Goal: Task Accomplishment & Management: Manage account settings

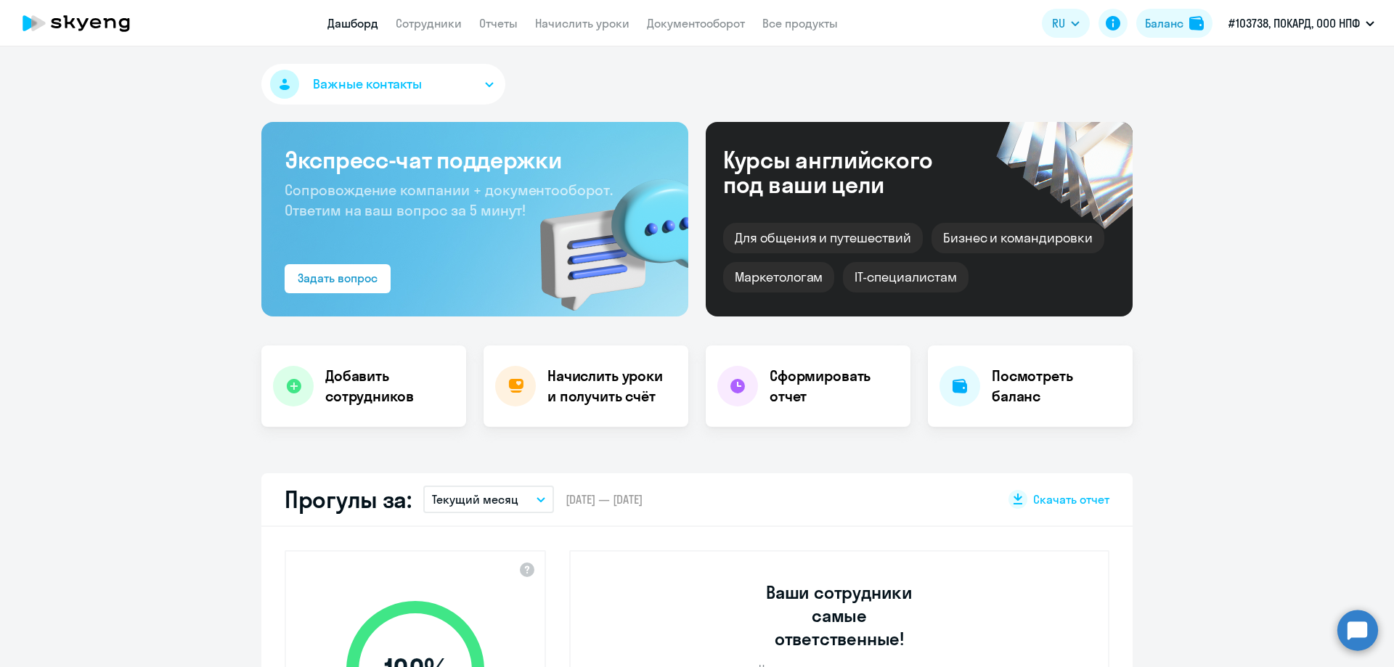
select select "30"
click at [606, 394] on h4 "Начислить уроки и получить счёт" at bounding box center [610, 386] width 126 height 41
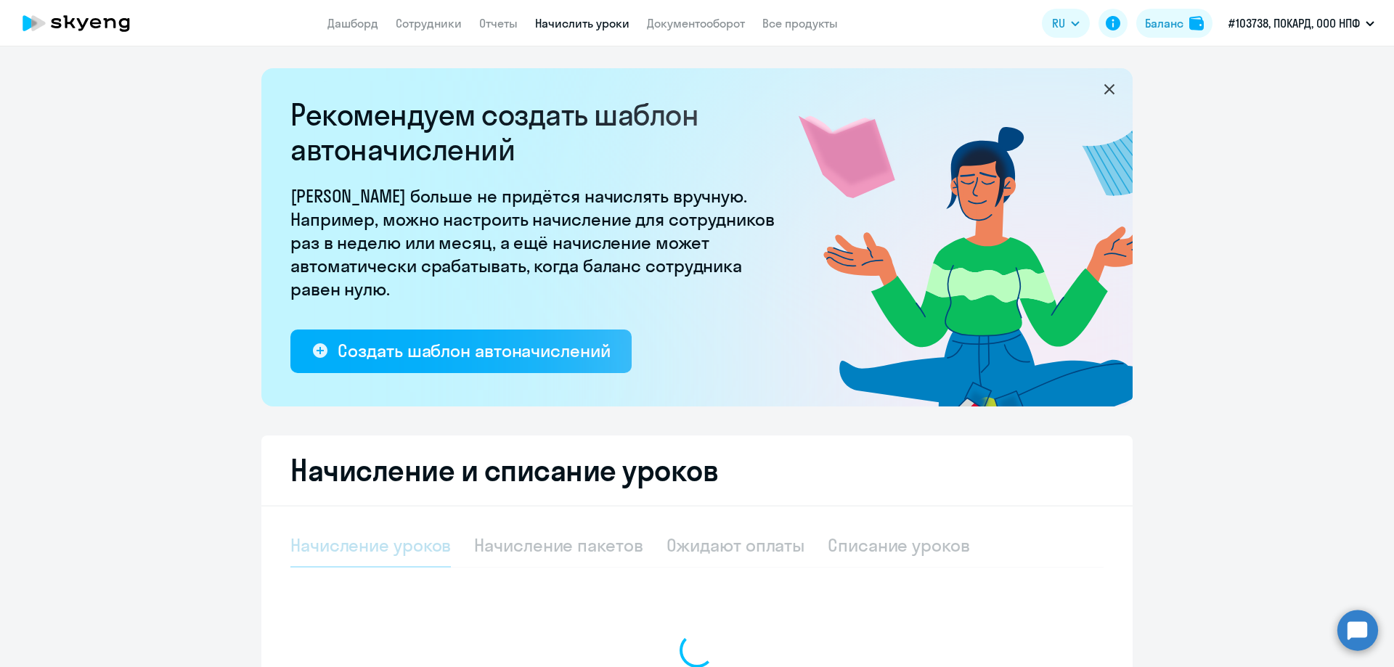
select select "10"
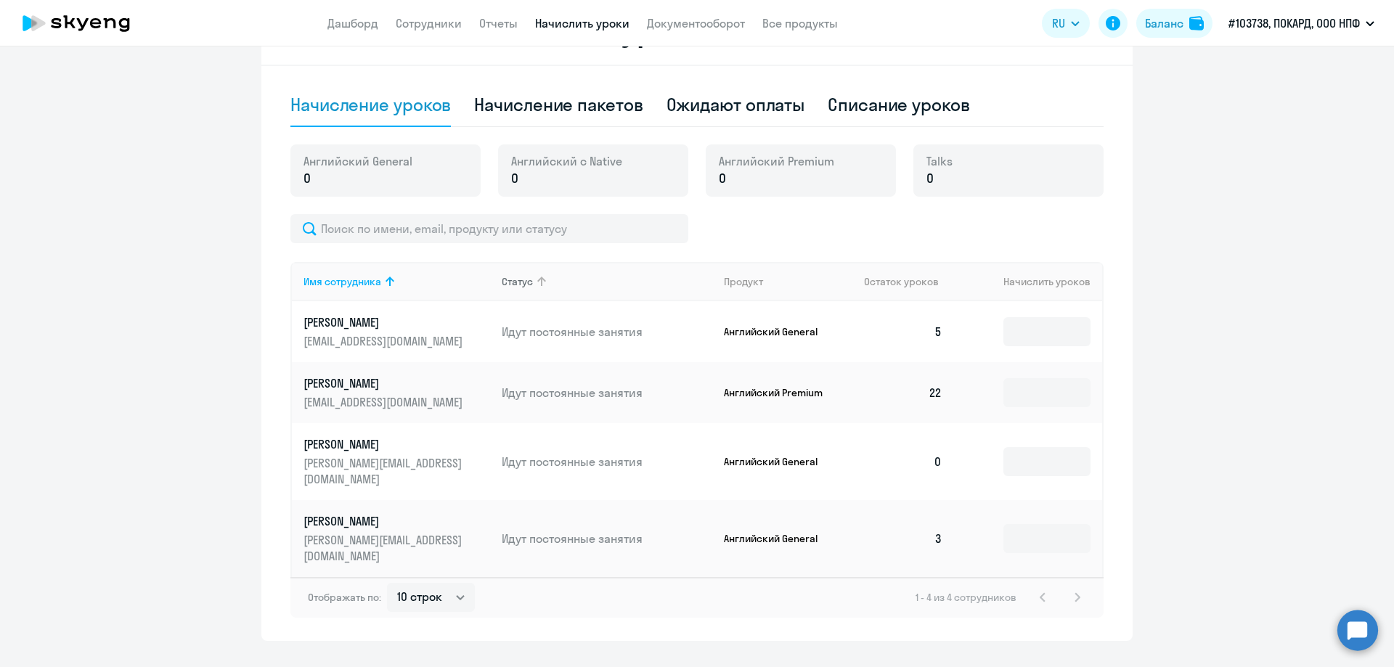
scroll to position [368, 0]
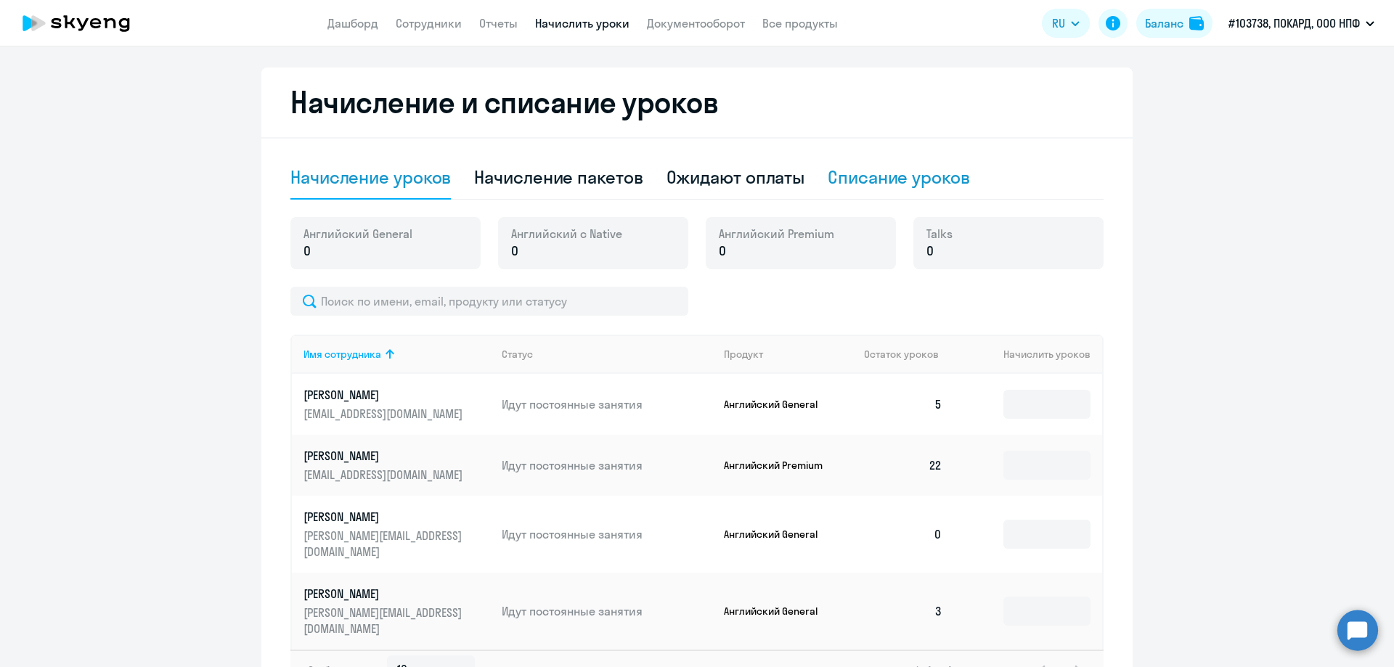
click at [886, 176] on div "Списание уроков" at bounding box center [899, 177] width 142 height 23
select select "10"
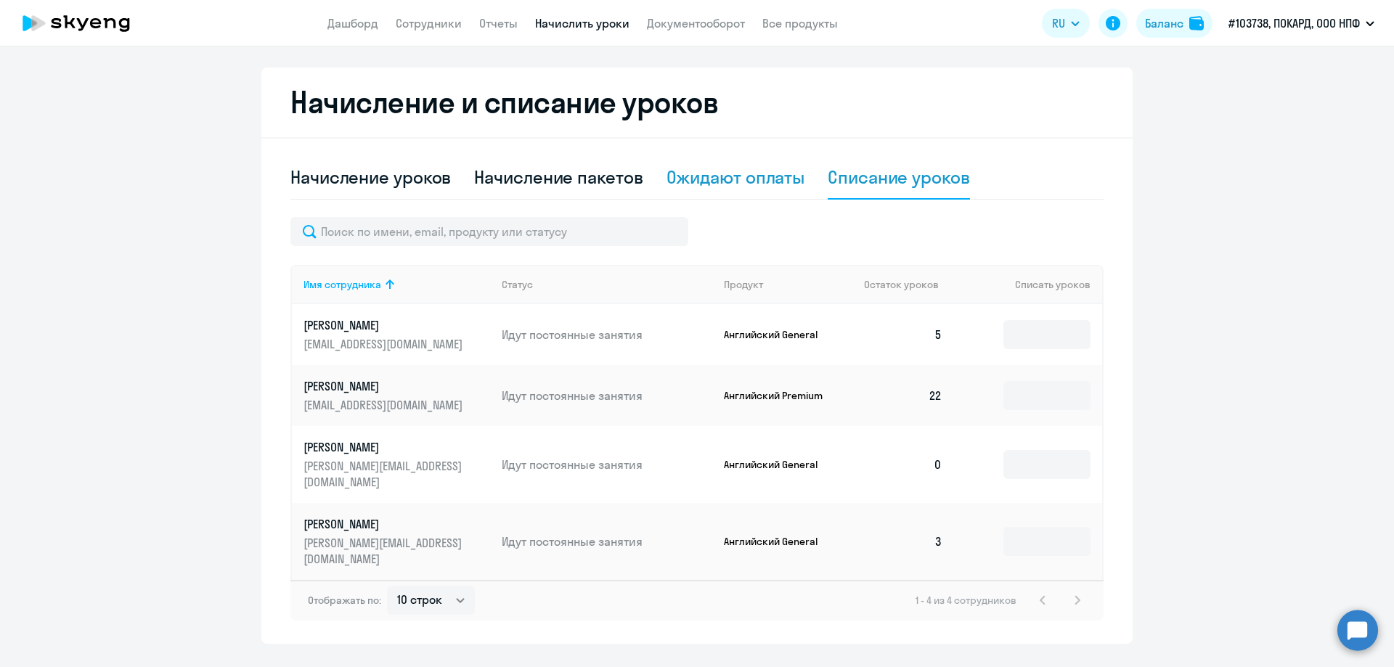
click at [704, 184] on div "Ожидают оплаты" at bounding box center [735, 177] width 139 height 23
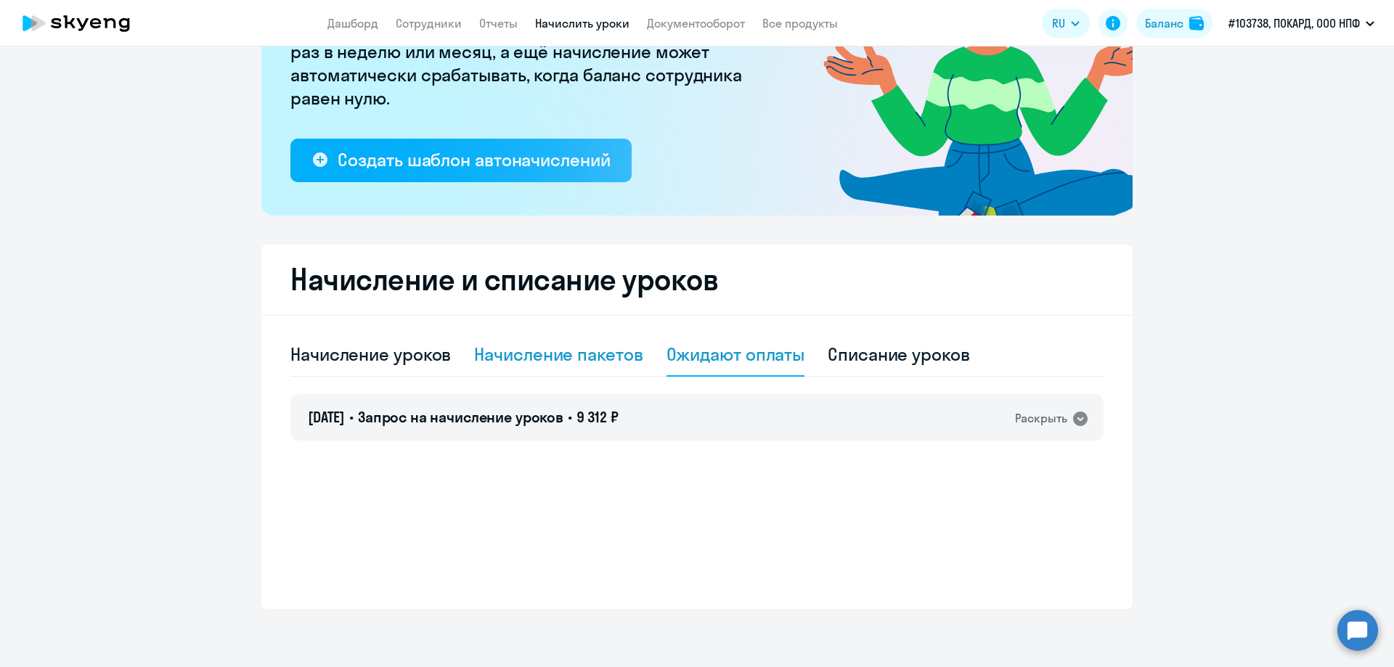
click at [526, 351] on div "Начисление пакетов" at bounding box center [558, 354] width 168 height 23
select select "10"
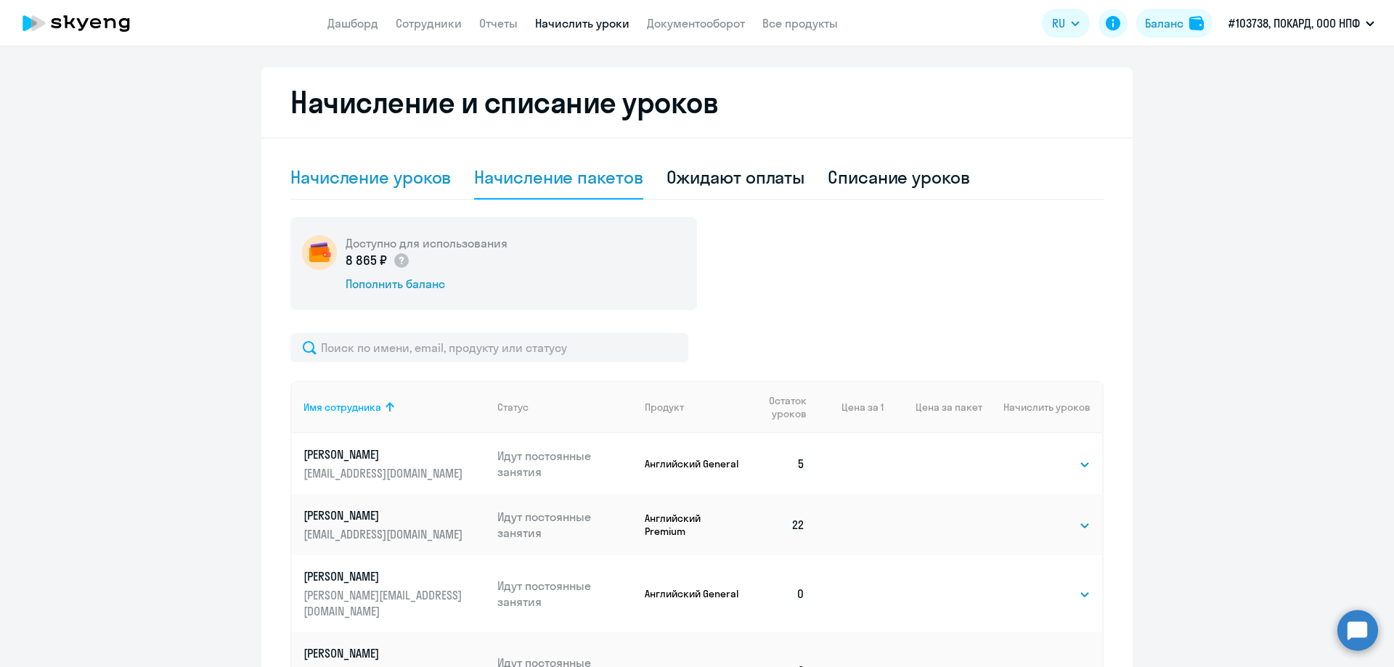
click at [364, 181] on div "Начисление уроков" at bounding box center [370, 177] width 160 height 23
select select "10"
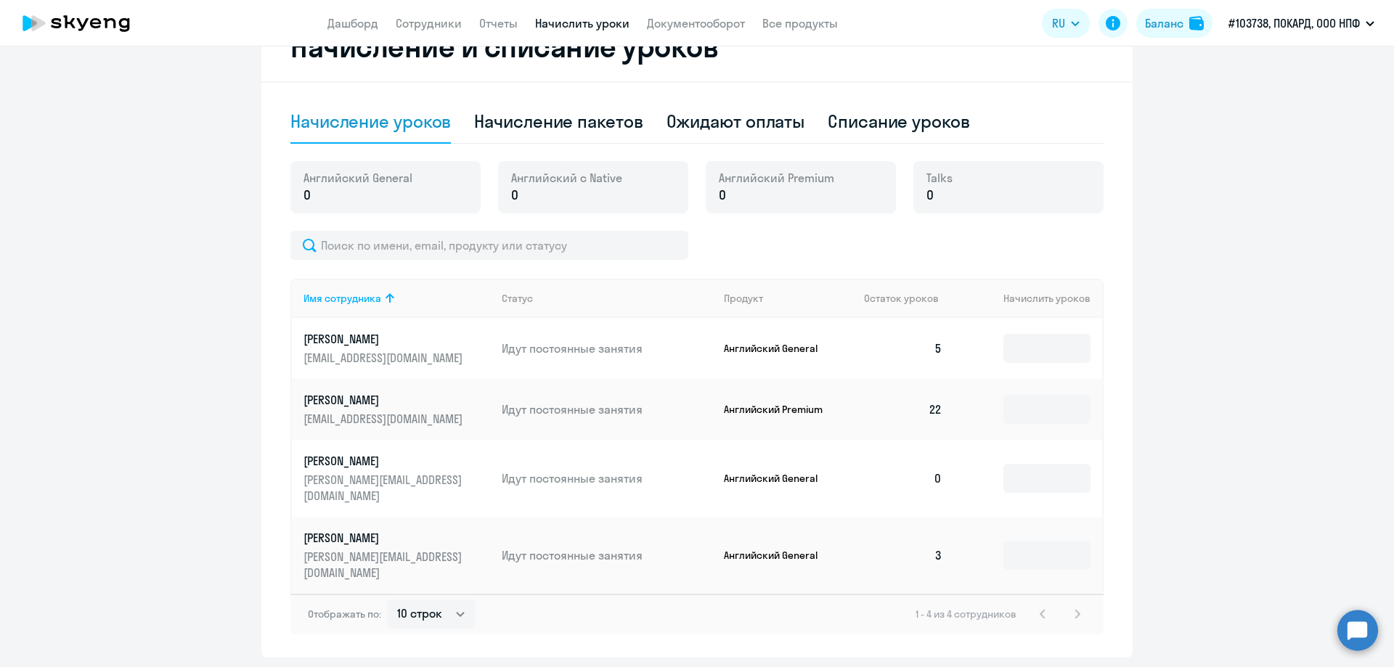
scroll to position [441, 0]
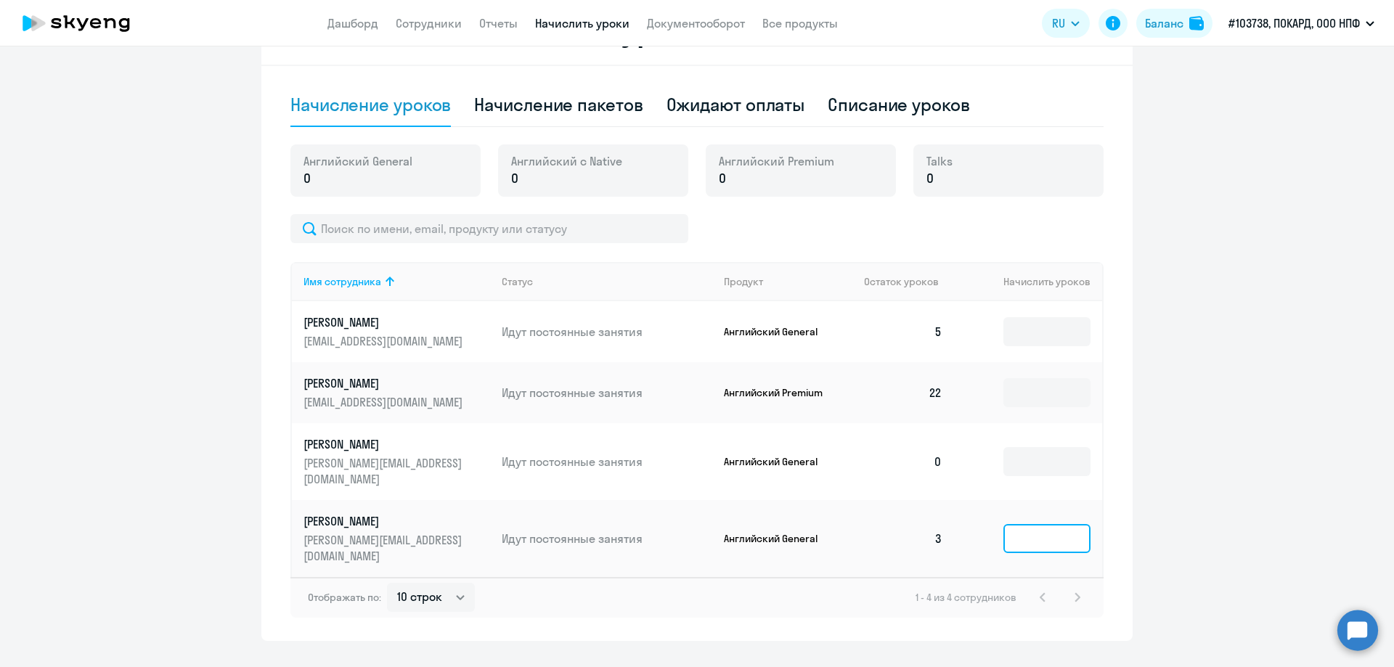
click at [1056, 527] on input at bounding box center [1046, 538] width 87 height 29
type input "4"
type input "5"
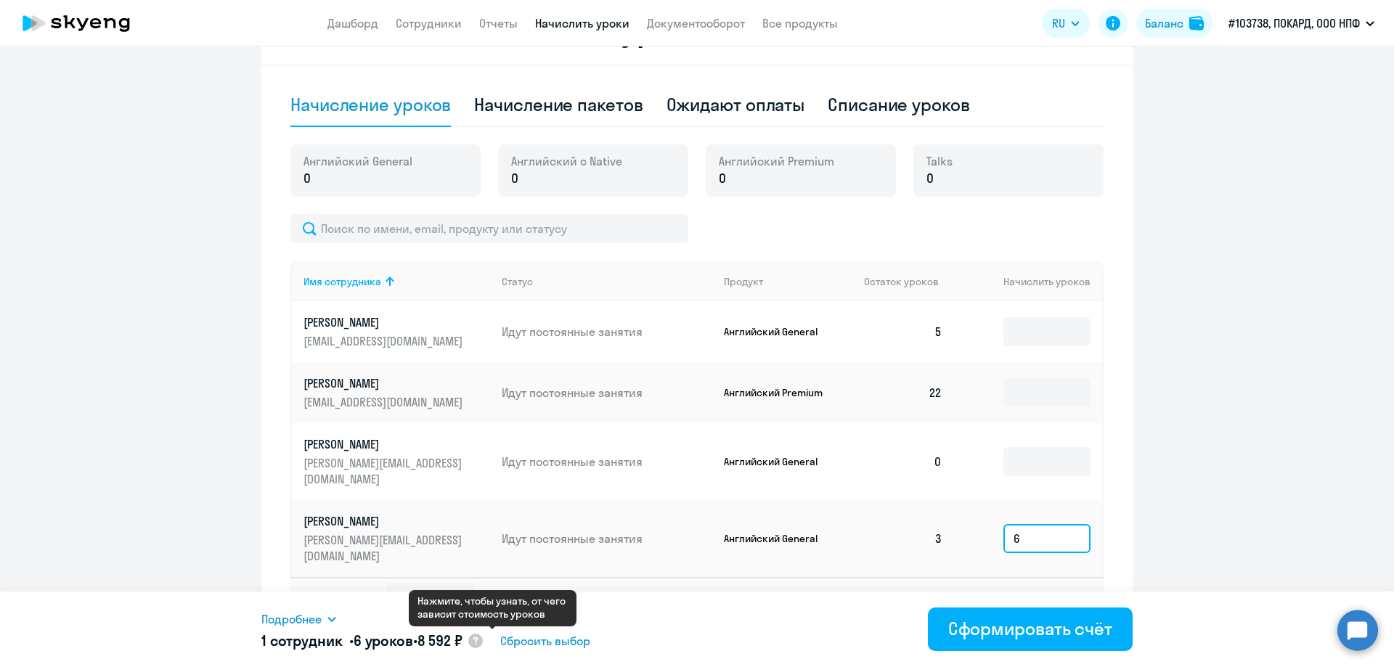
type input "6"
click at [477, 637] on icon at bounding box center [475, 641] width 4 height 8
select select "english_adult_f2g_base"
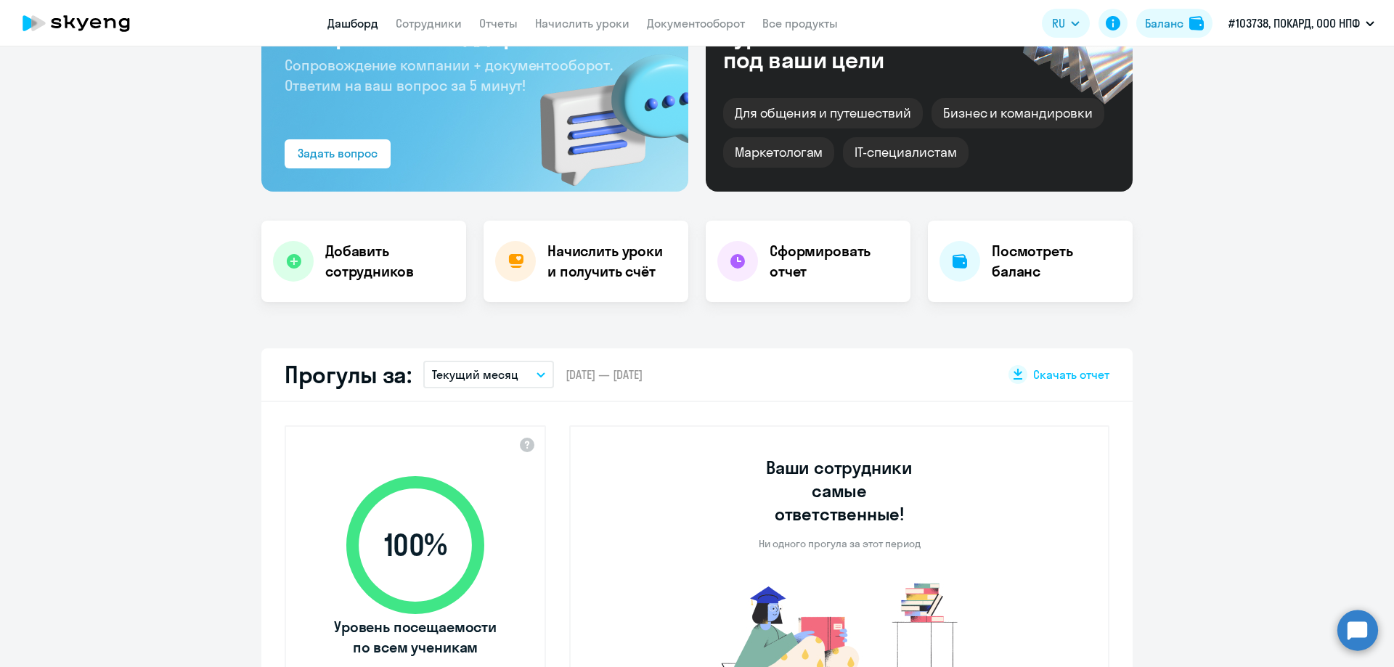
select select "30"
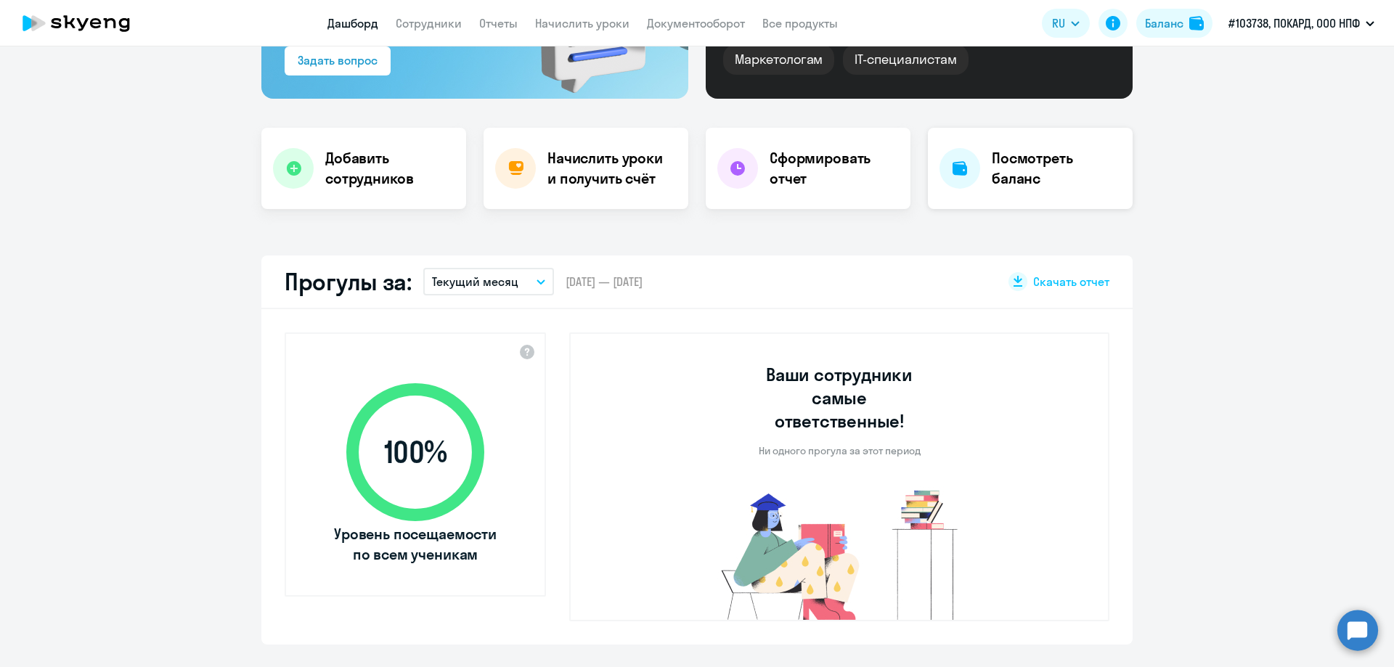
click at [1030, 176] on h4 "Посмотреть баланс" at bounding box center [1056, 168] width 129 height 41
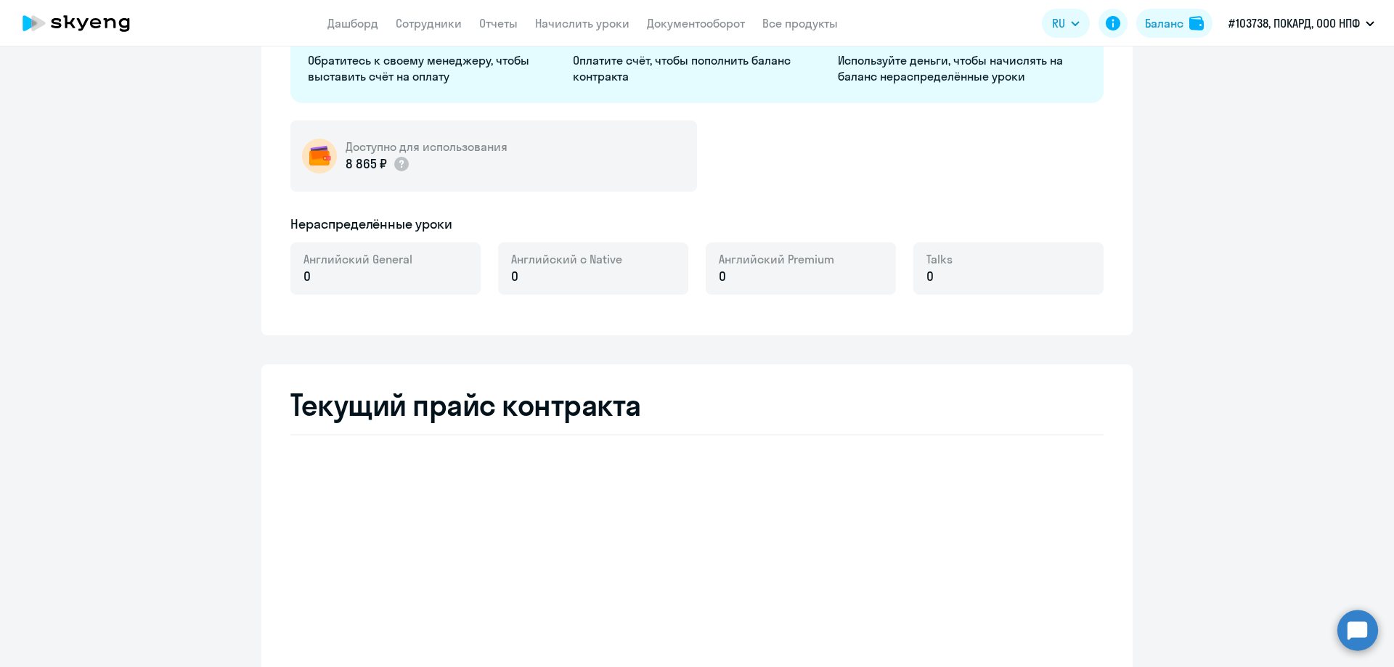
select select "english_adult_not_native_speaker"
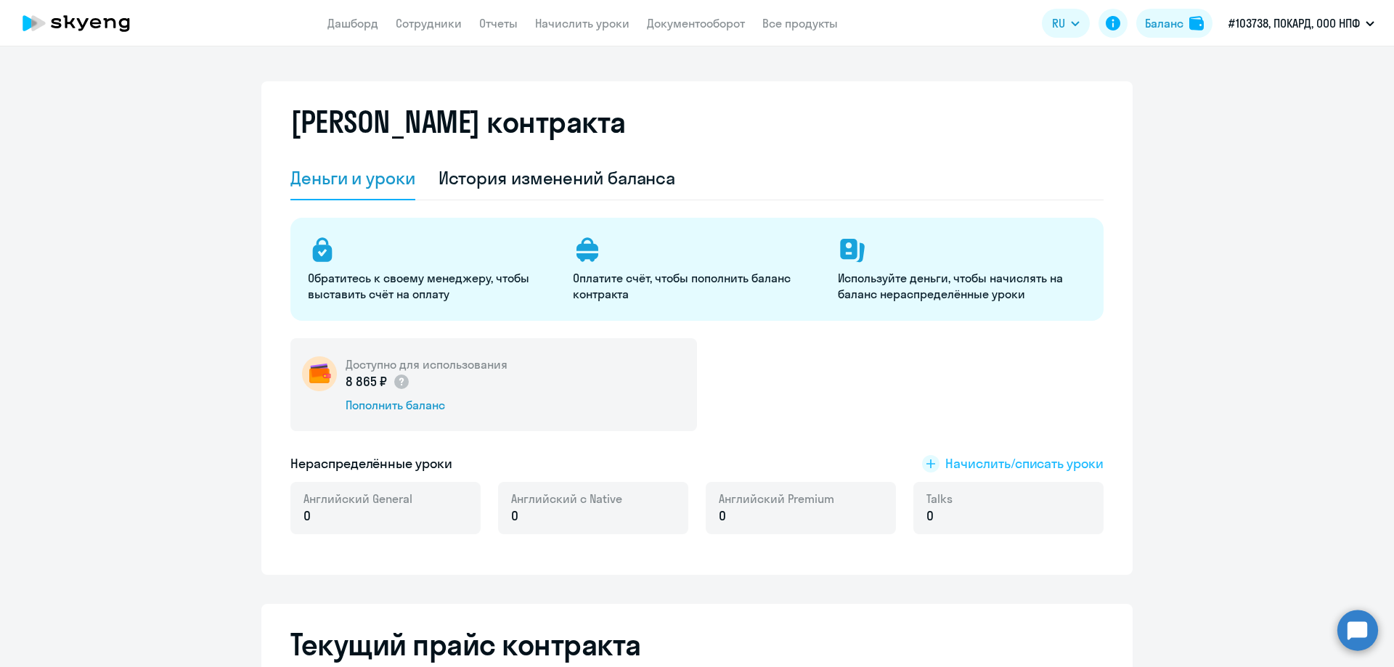
click at [979, 462] on span "Начислить/списать уроки" at bounding box center [1024, 463] width 158 height 19
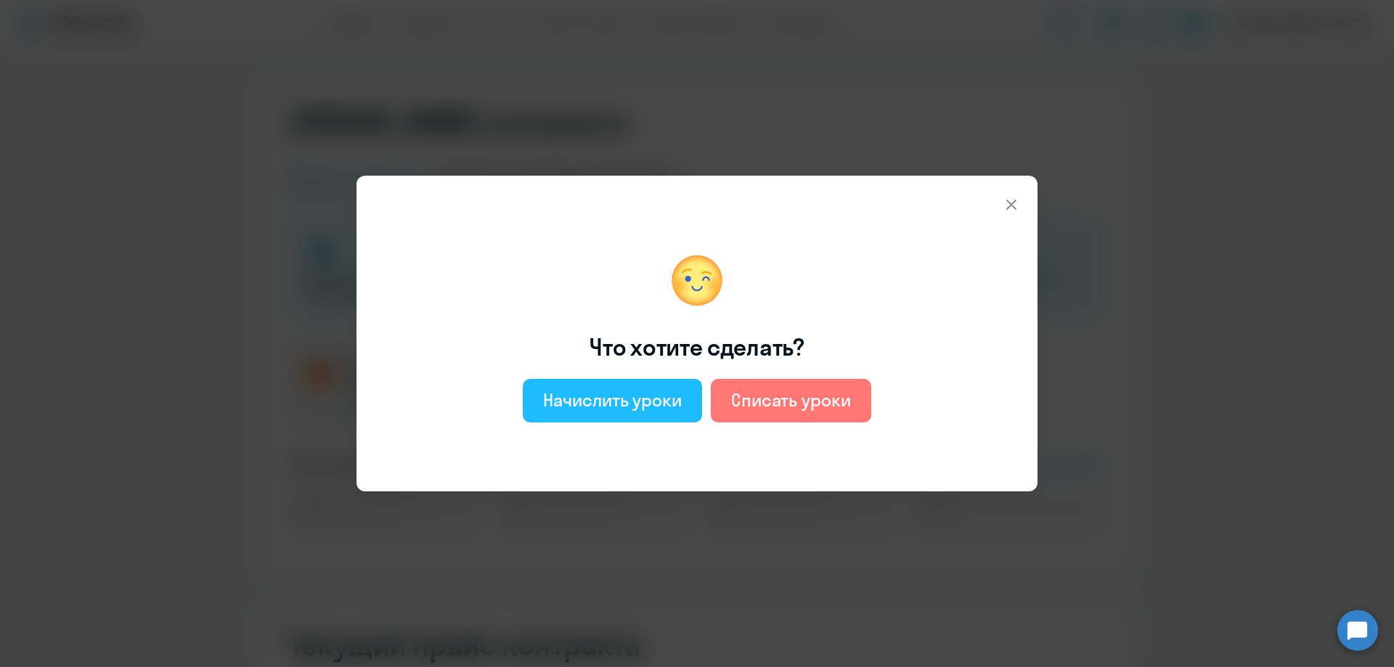
click at [627, 401] on div "Начислить уроки" at bounding box center [612, 399] width 139 height 23
select select "english_adult_not_native_speaker"
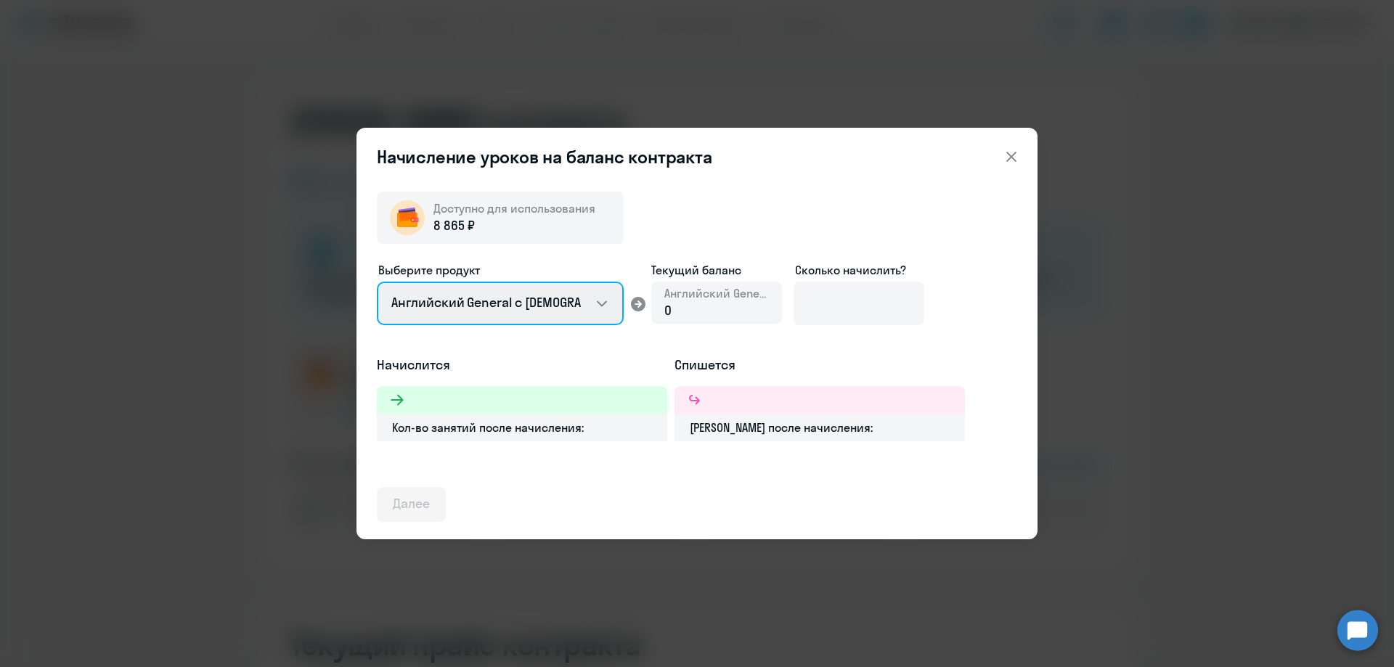
click at [602, 303] on select "Английский General с [DEMOGRAPHIC_DATA] преподавателем Английский General с [DE…" at bounding box center [500, 304] width 247 height 44
click at [377, 282] on select "Английский General с [DEMOGRAPHIC_DATA] преподавателем Английский General с [DE…" at bounding box center [500, 304] width 247 height 44
click at [687, 306] on div "0" at bounding box center [716, 310] width 105 height 19
click at [676, 311] on div "0" at bounding box center [716, 310] width 105 height 19
click at [674, 309] on div "0" at bounding box center [716, 310] width 105 height 19
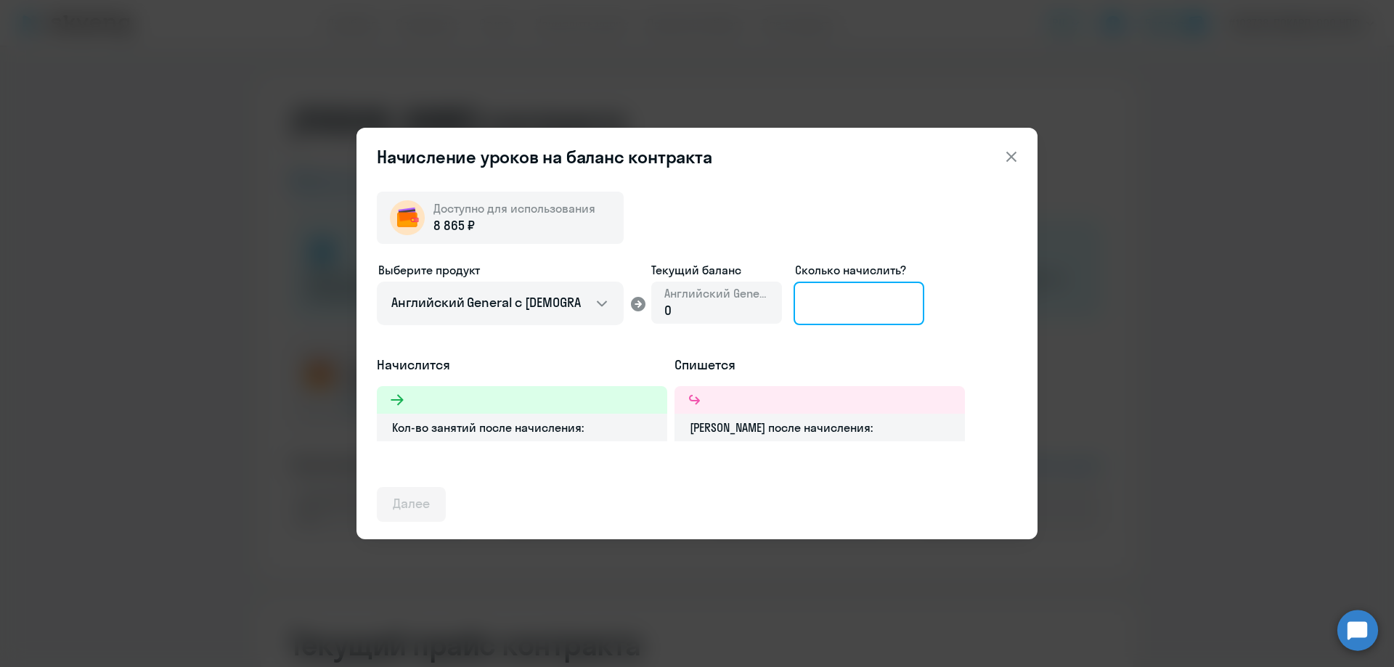
click at [884, 303] on input at bounding box center [859, 304] width 131 height 44
type input "5"
type input "6"
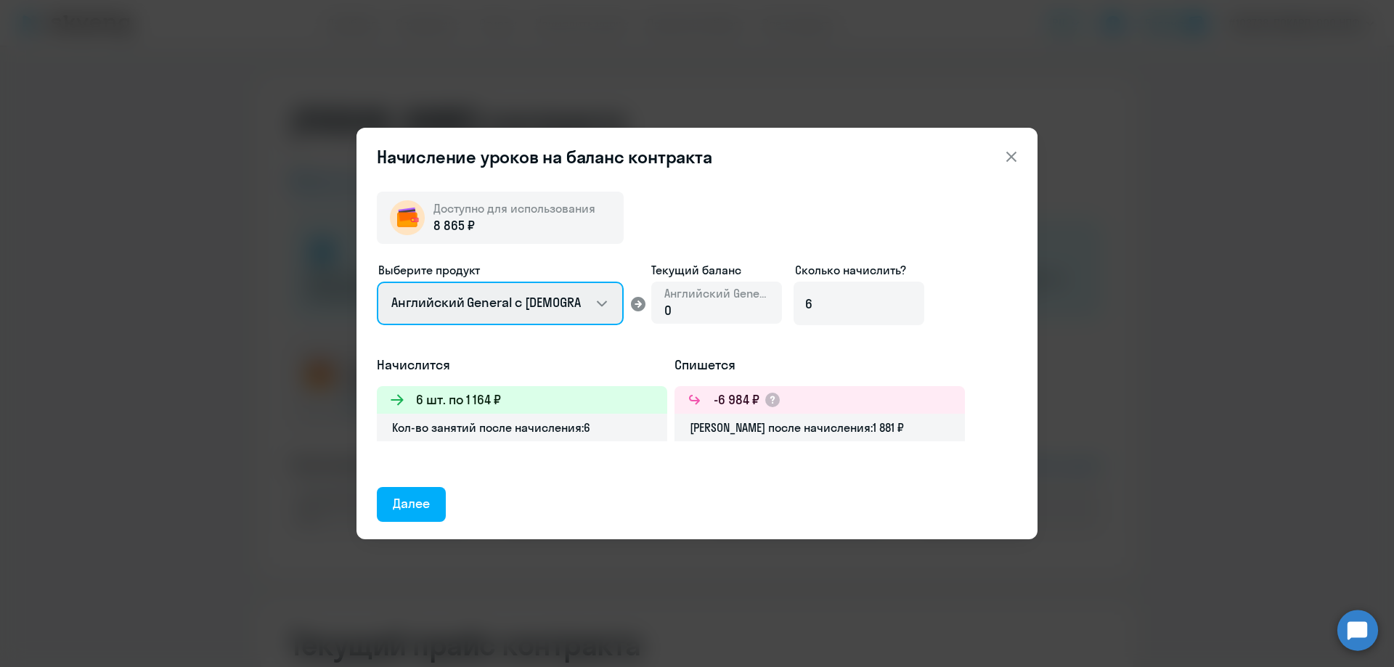
click at [599, 303] on select "Английский General с [DEMOGRAPHIC_DATA] преподавателем Английский General с [DE…" at bounding box center [500, 304] width 247 height 44
click at [1011, 152] on icon at bounding box center [1011, 156] width 17 height 17
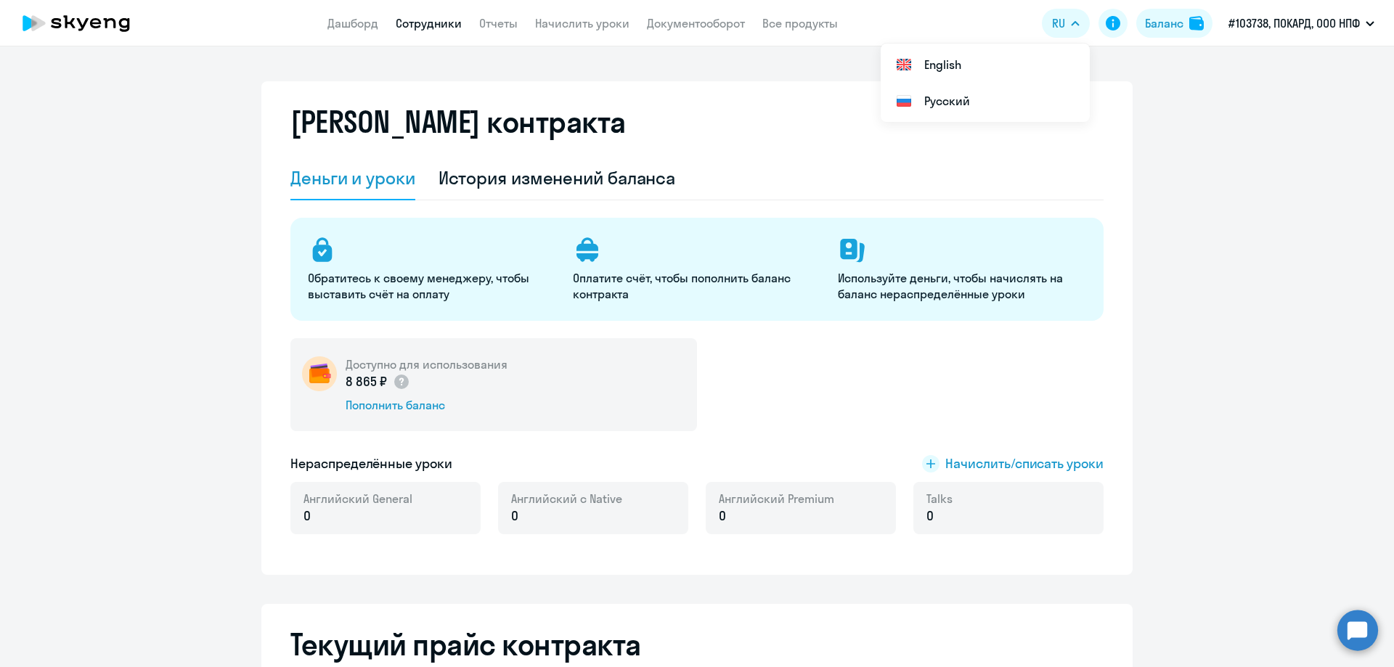
click at [447, 20] on link "Сотрудники" at bounding box center [429, 23] width 66 height 15
select select "30"
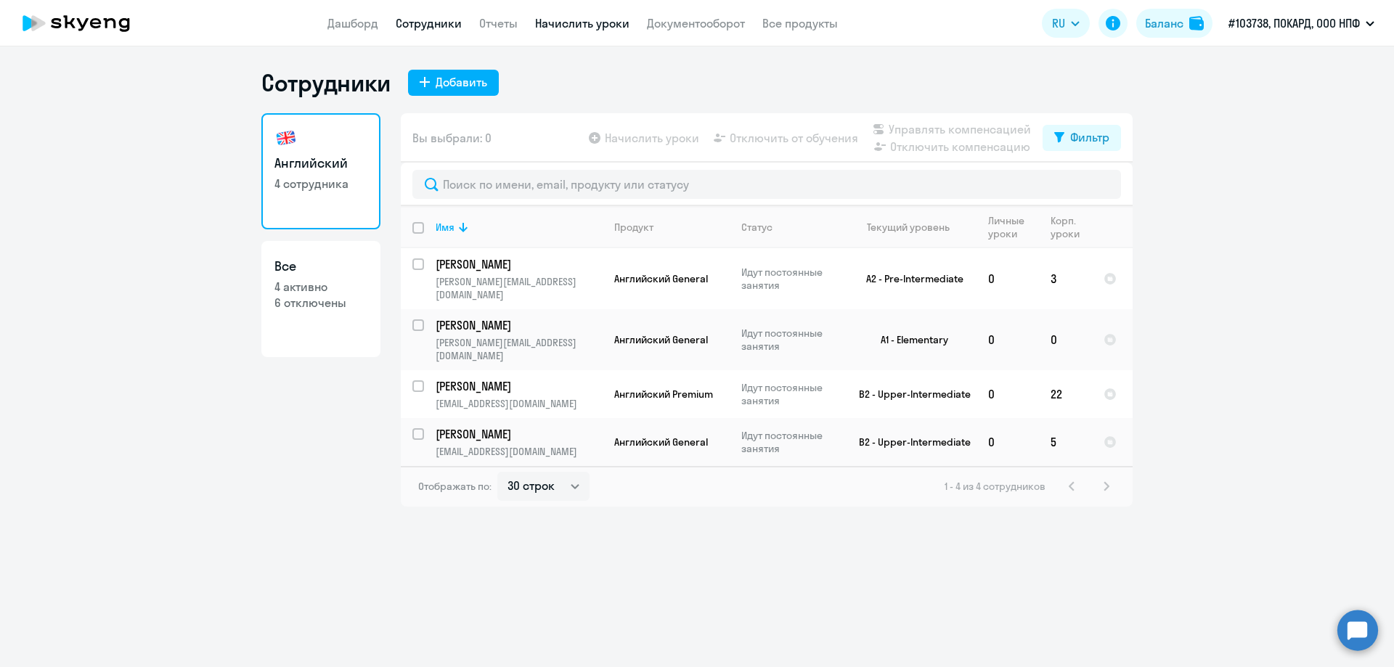
click at [574, 25] on link "Начислить уроки" at bounding box center [582, 23] width 94 height 15
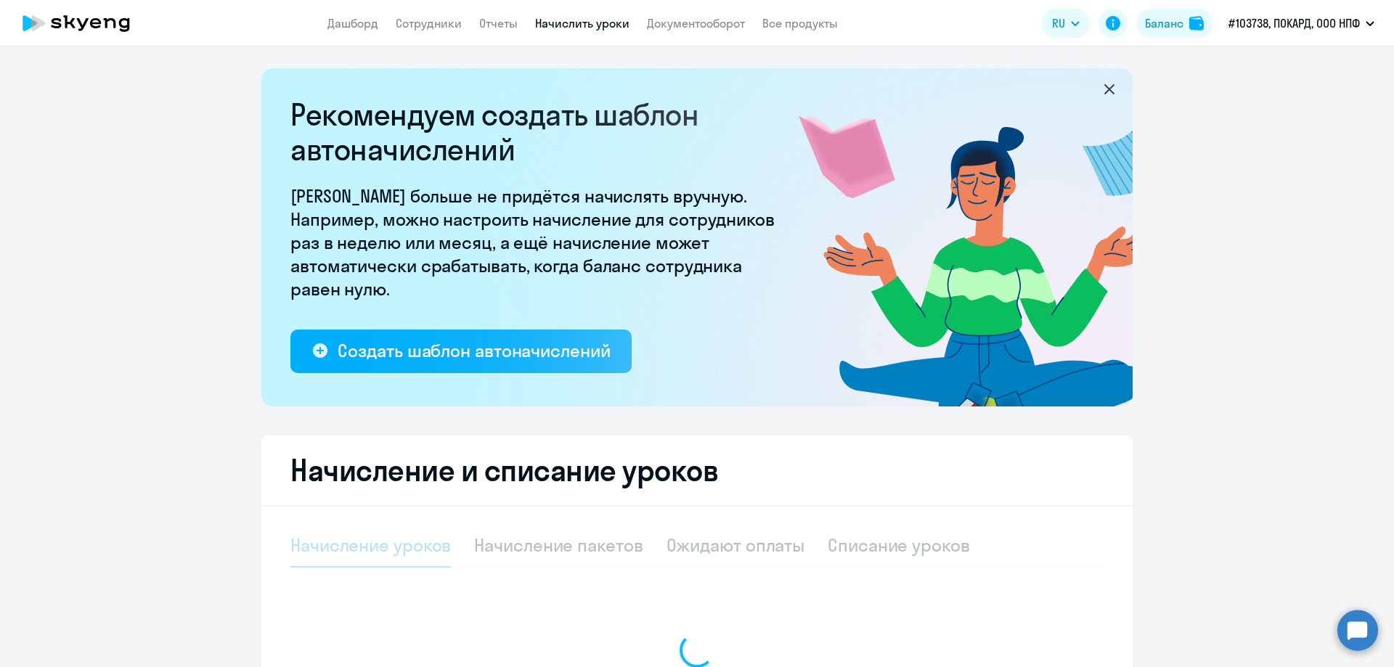
select select "10"
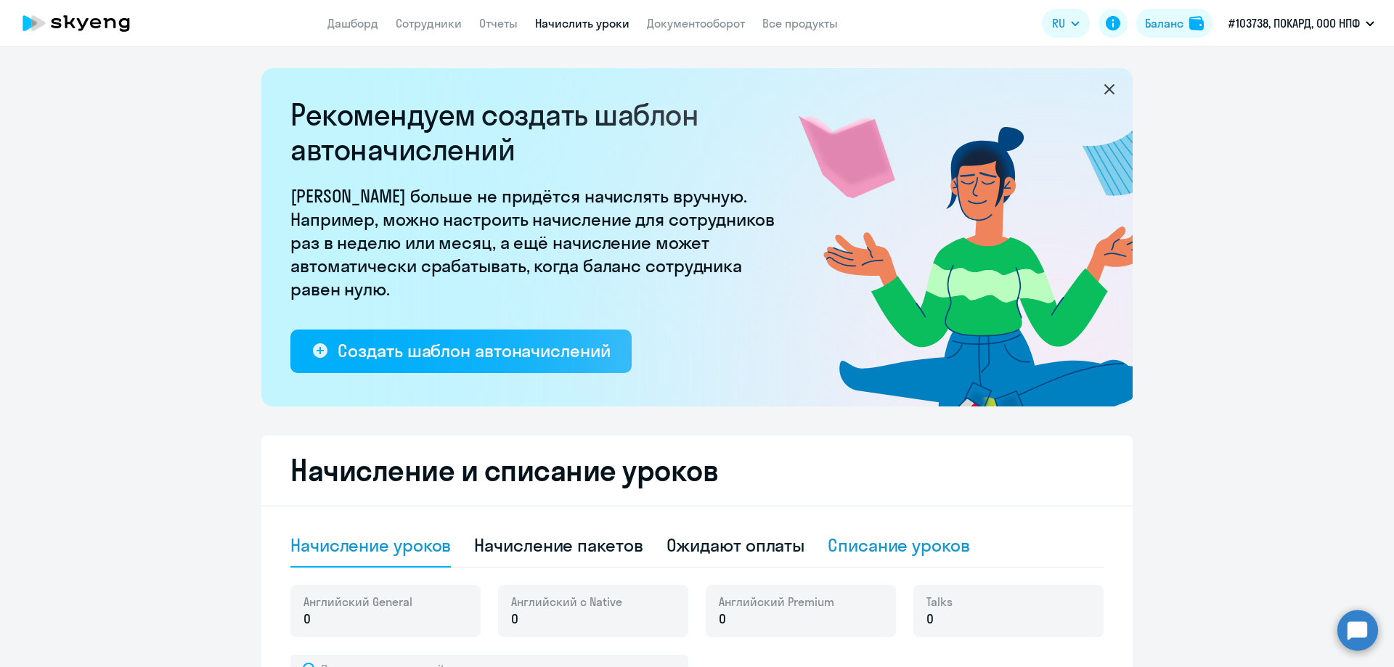
click at [866, 547] on div "Списание уроков" at bounding box center [899, 545] width 142 height 23
select select "10"
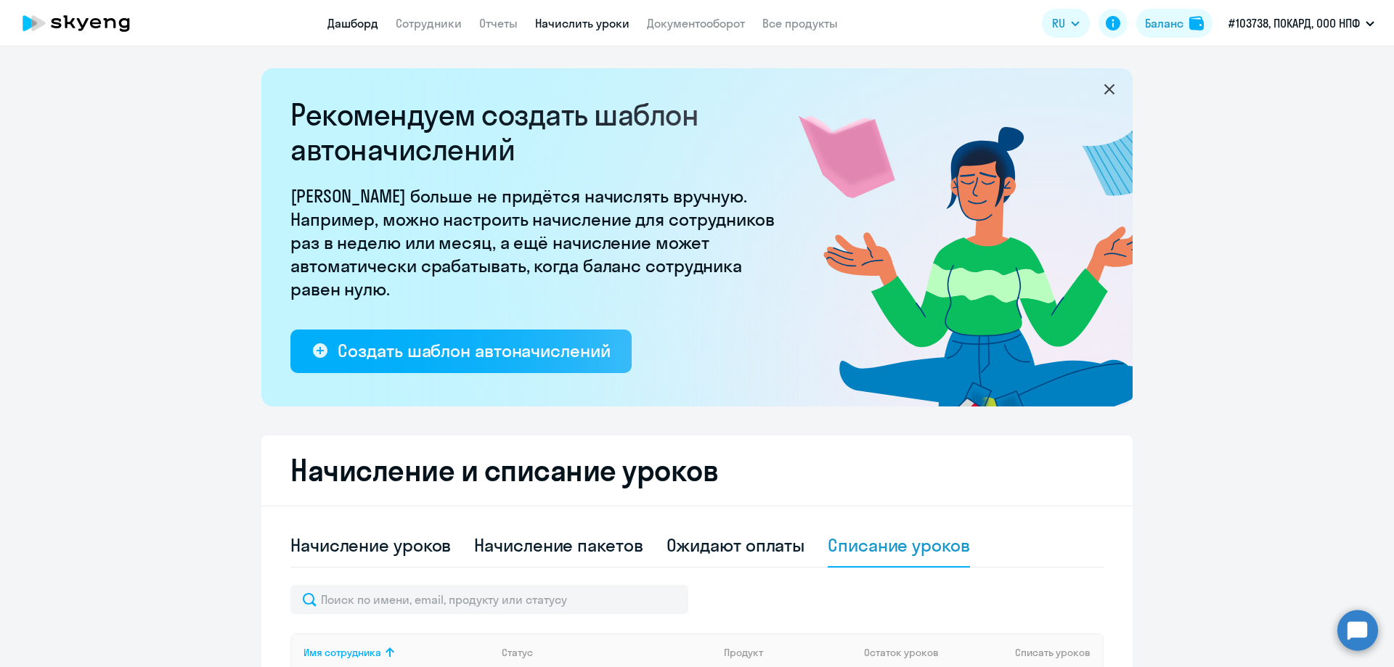
click at [345, 22] on link "Дашборд" at bounding box center [352, 23] width 51 height 15
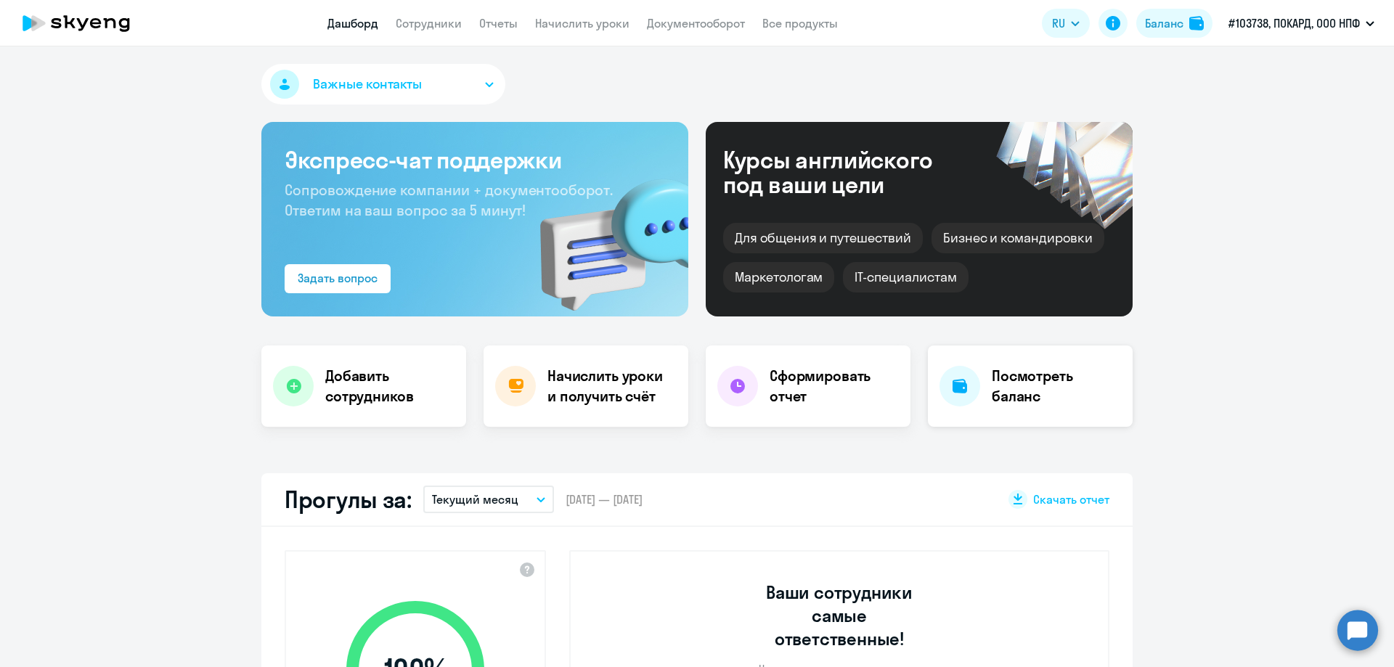
click at [1025, 386] on h4 "Посмотреть баланс" at bounding box center [1056, 386] width 129 height 41
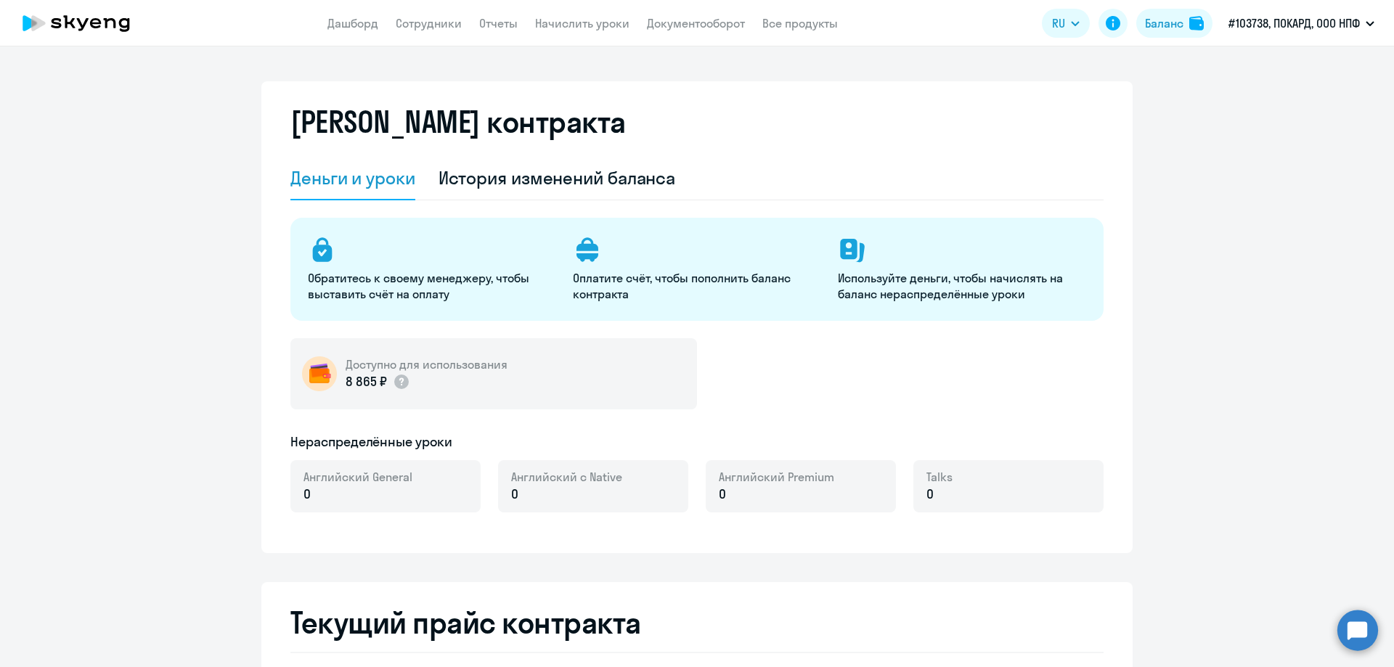
select select "english_adult_not_native_speaker"
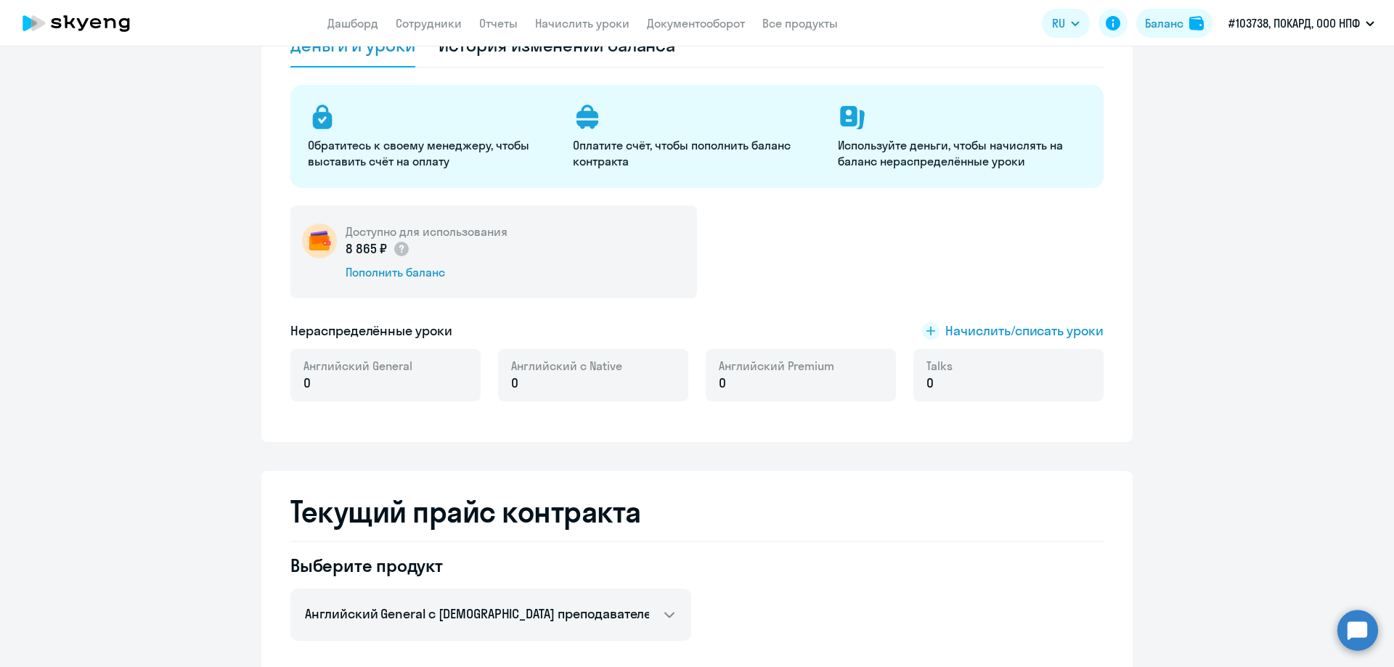
scroll to position [145, 0]
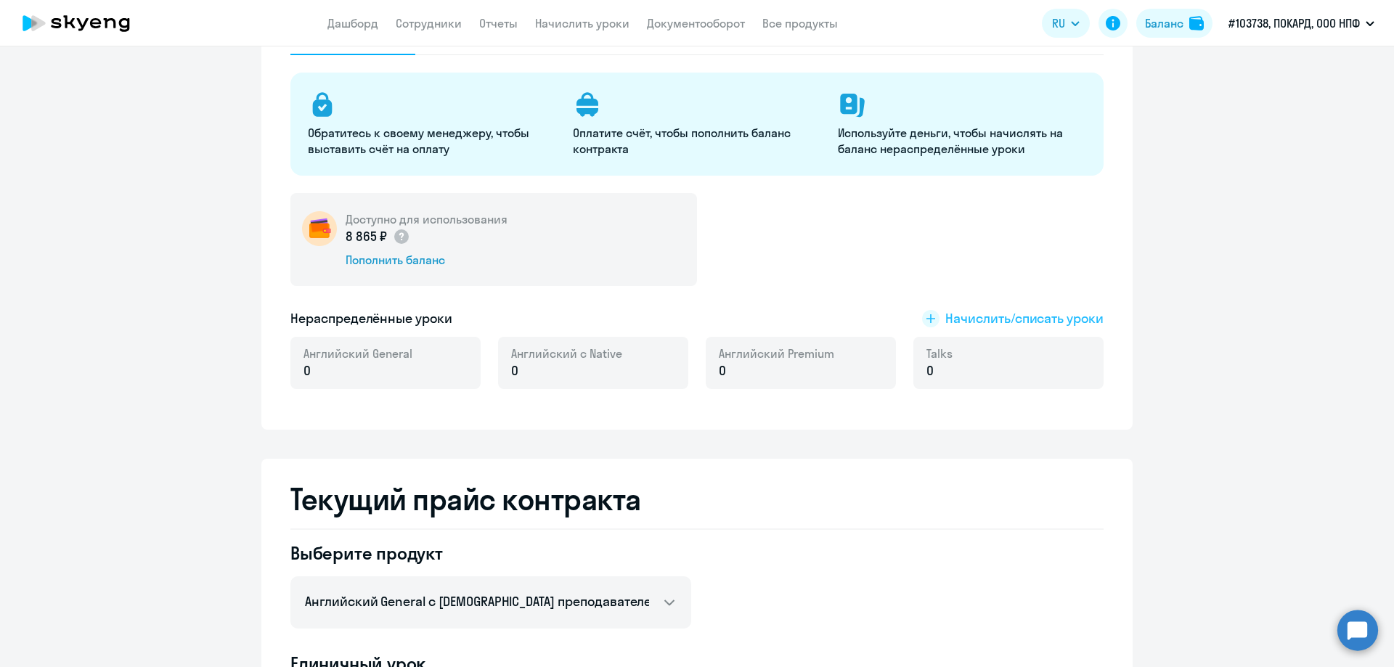
click at [965, 319] on span "Начислить/списать уроки" at bounding box center [1024, 318] width 158 height 19
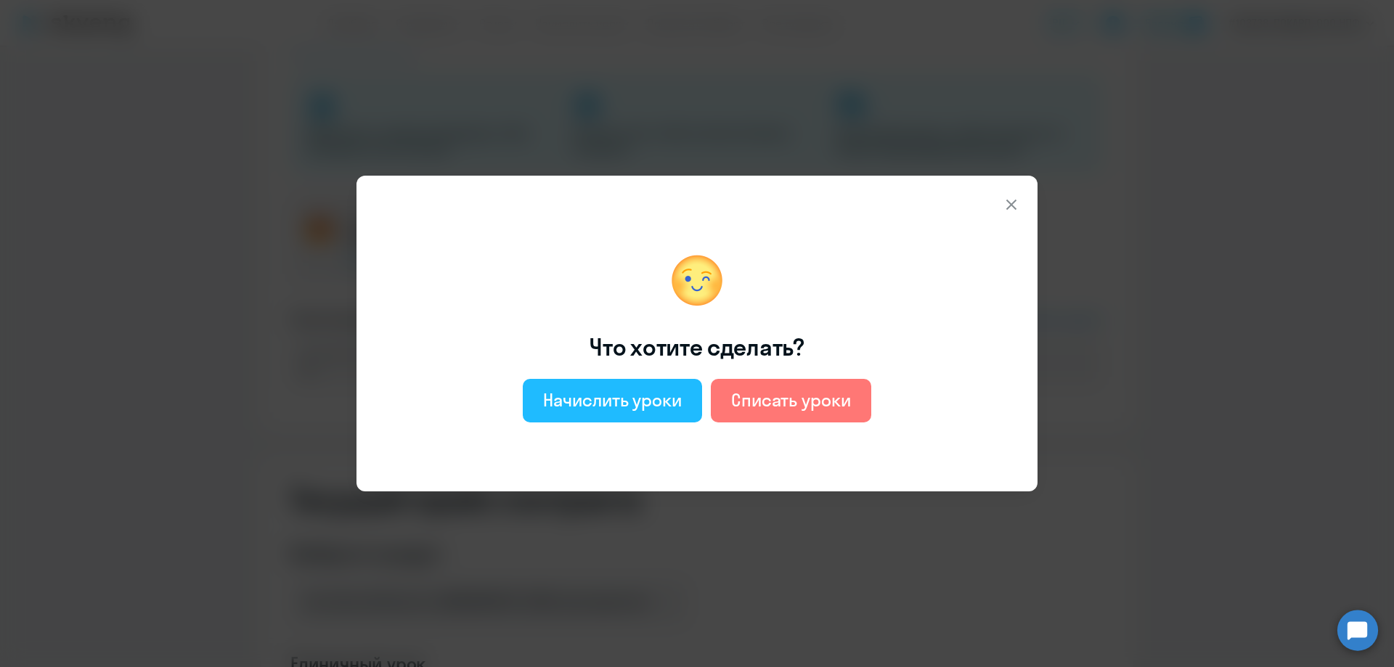
click at [608, 401] on div "Начислить уроки" at bounding box center [612, 399] width 139 height 23
select select "english_adult_not_native_speaker"
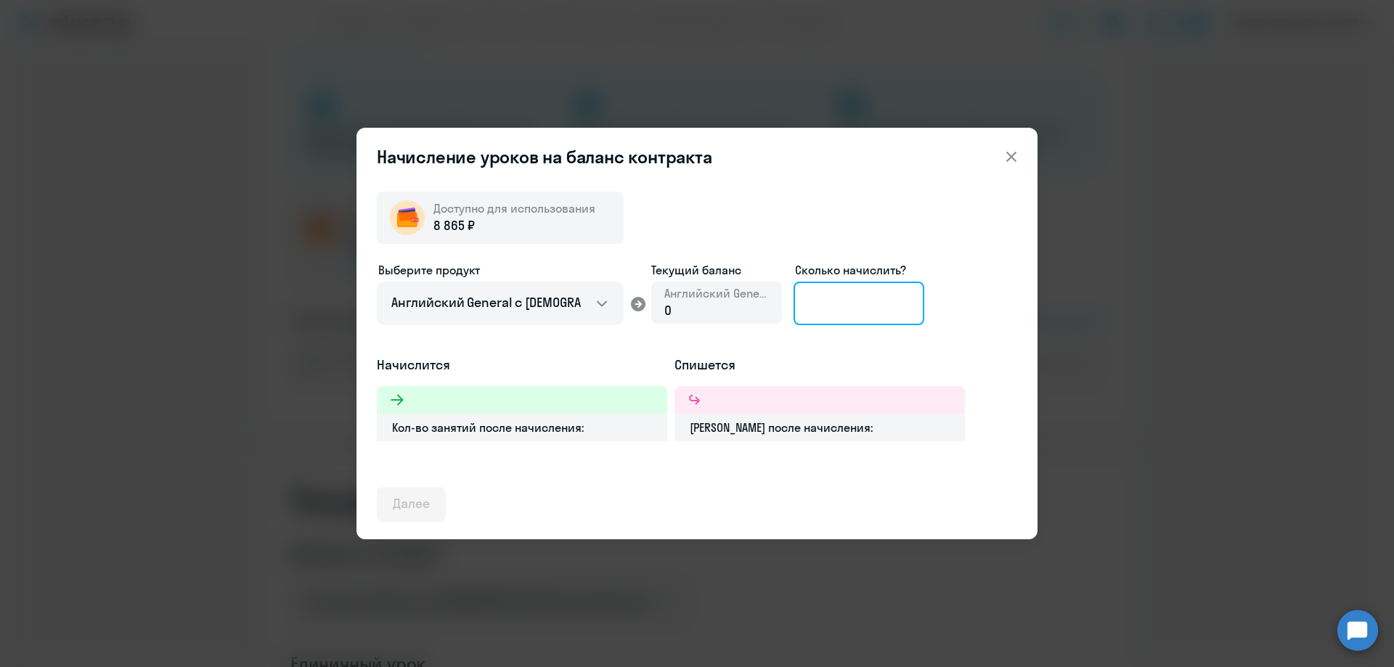
click at [820, 303] on input at bounding box center [859, 304] width 131 height 44
type input "6"
type input "8"
type input "7"
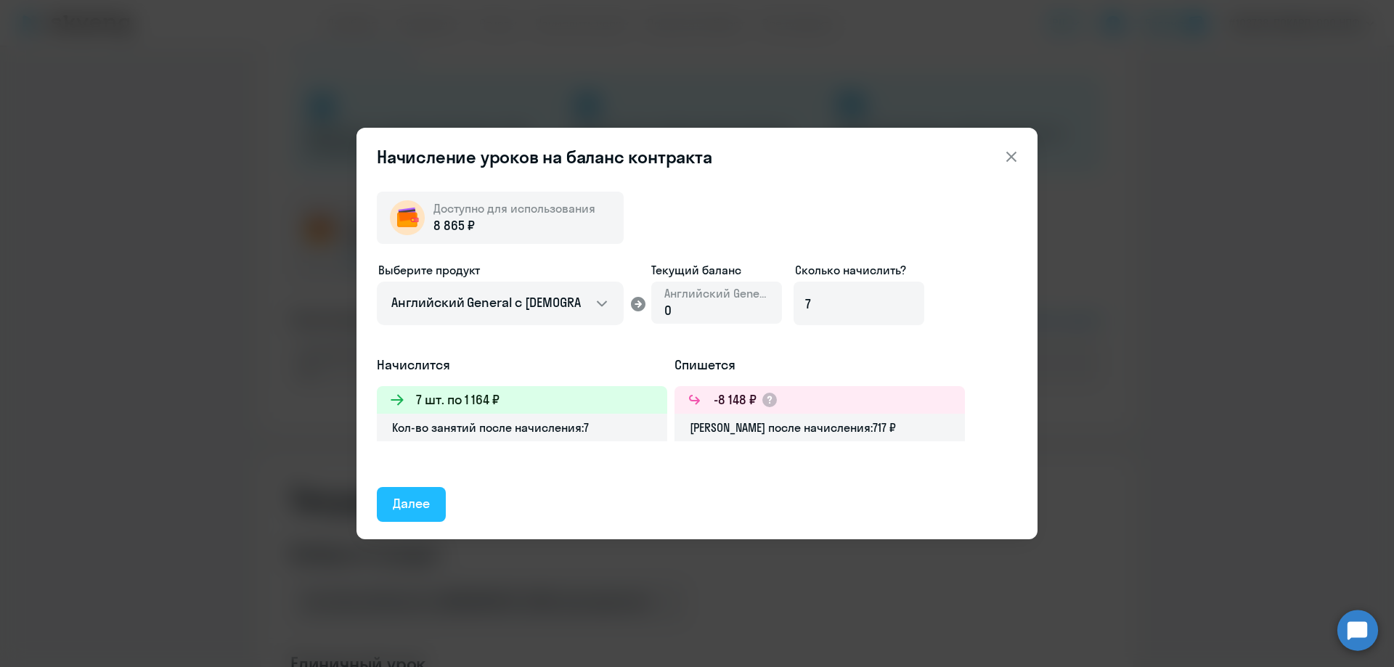
click at [429, 501] on div "Далее" at bounding box center [411, 503] width 37 height 19
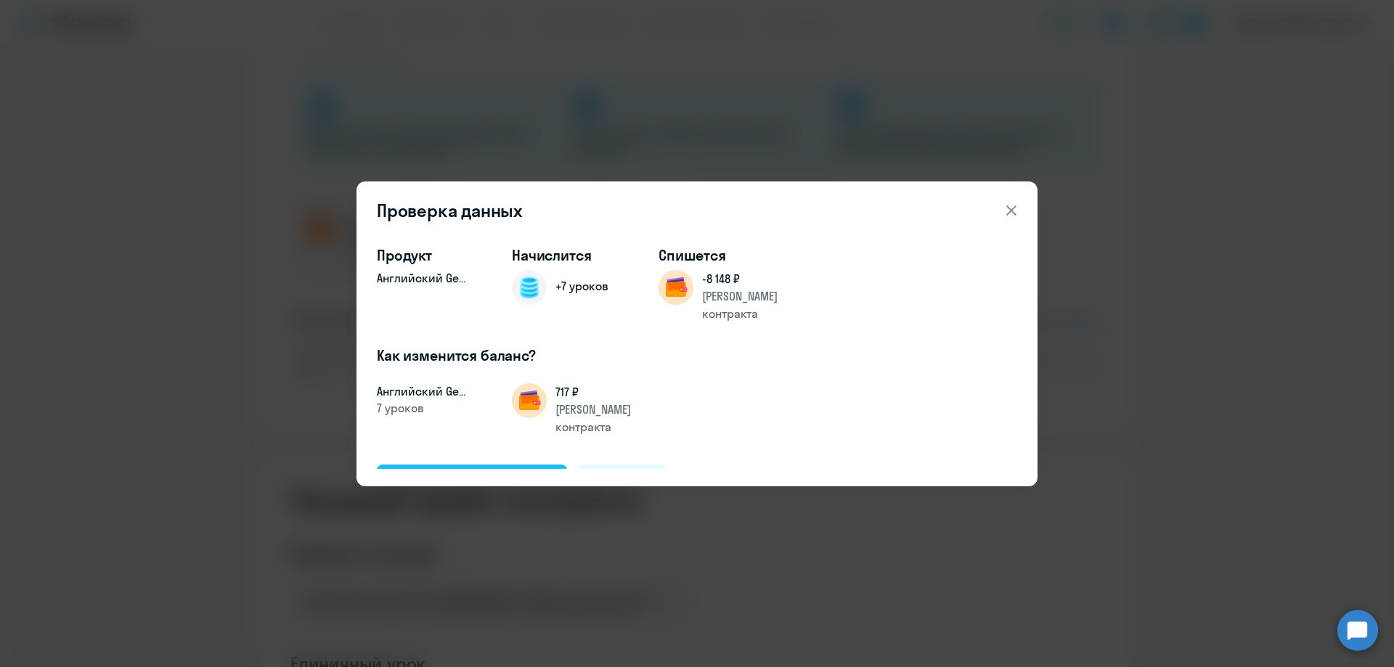
click at [482, 472] on div "Подтвердить и начислить" at bounding box center [472, 481] width 158 height 19
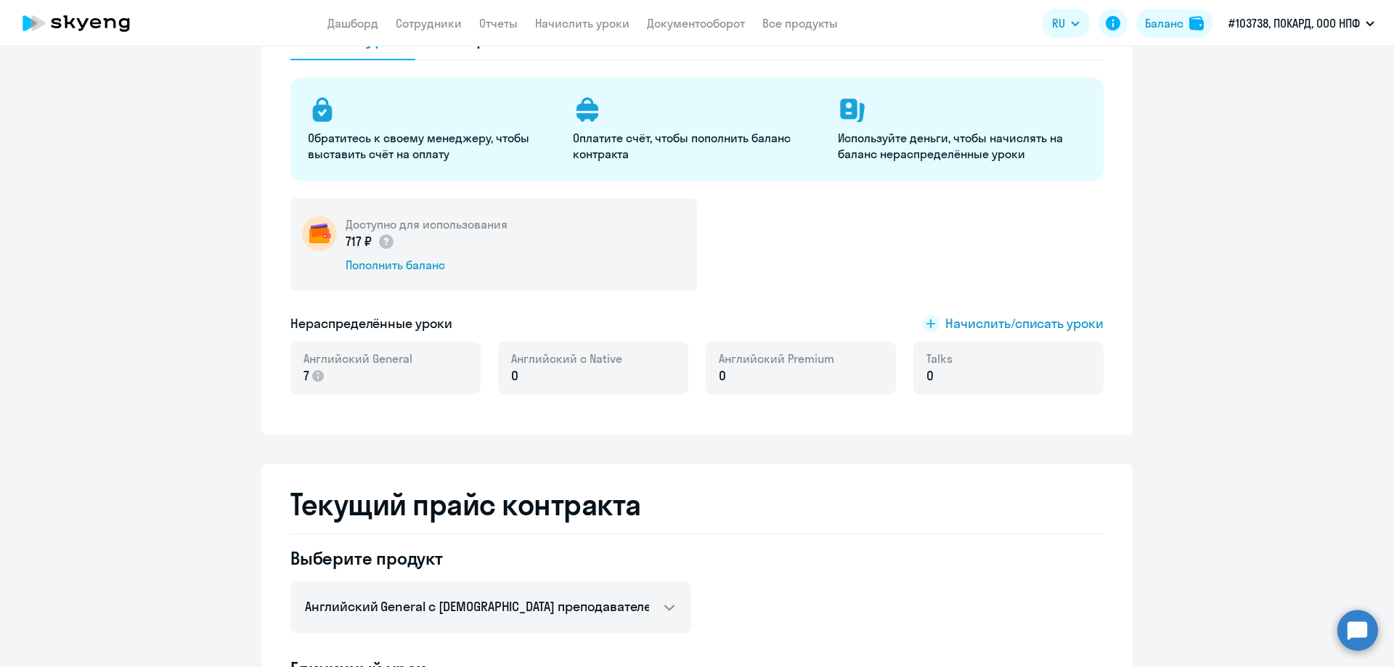
scroll to position [0, 0]
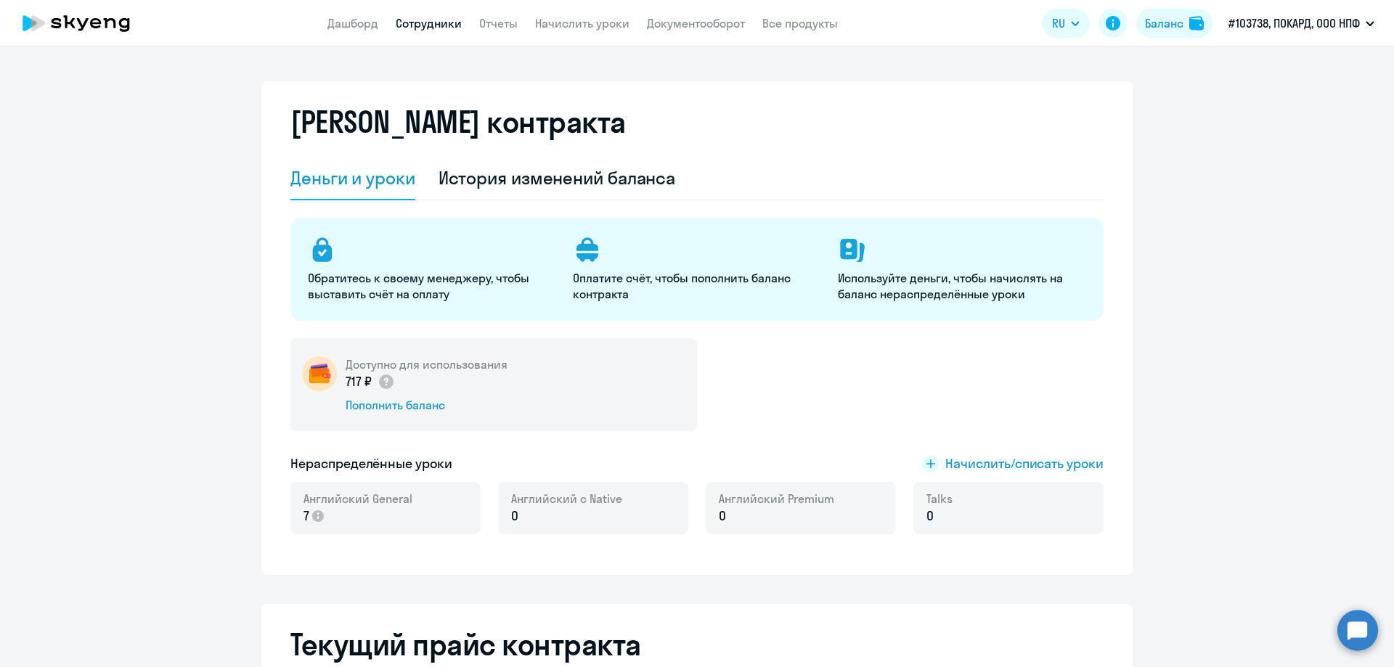
click at [433, 23] on link "Сотрудники" at bounding box center [429, 23] width 66 height 15
select select "30"
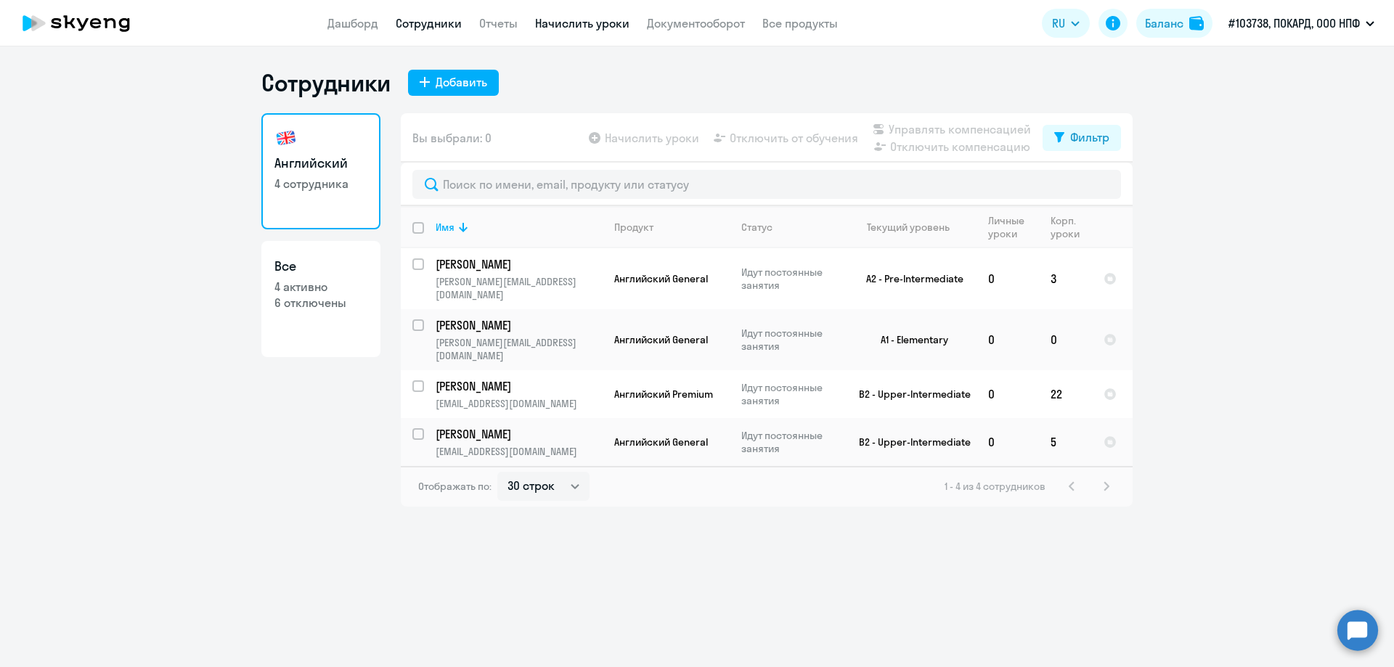
click at [567, 30] on link "Начислить уроки" at bounding box center [582, 23] width 94 height 15
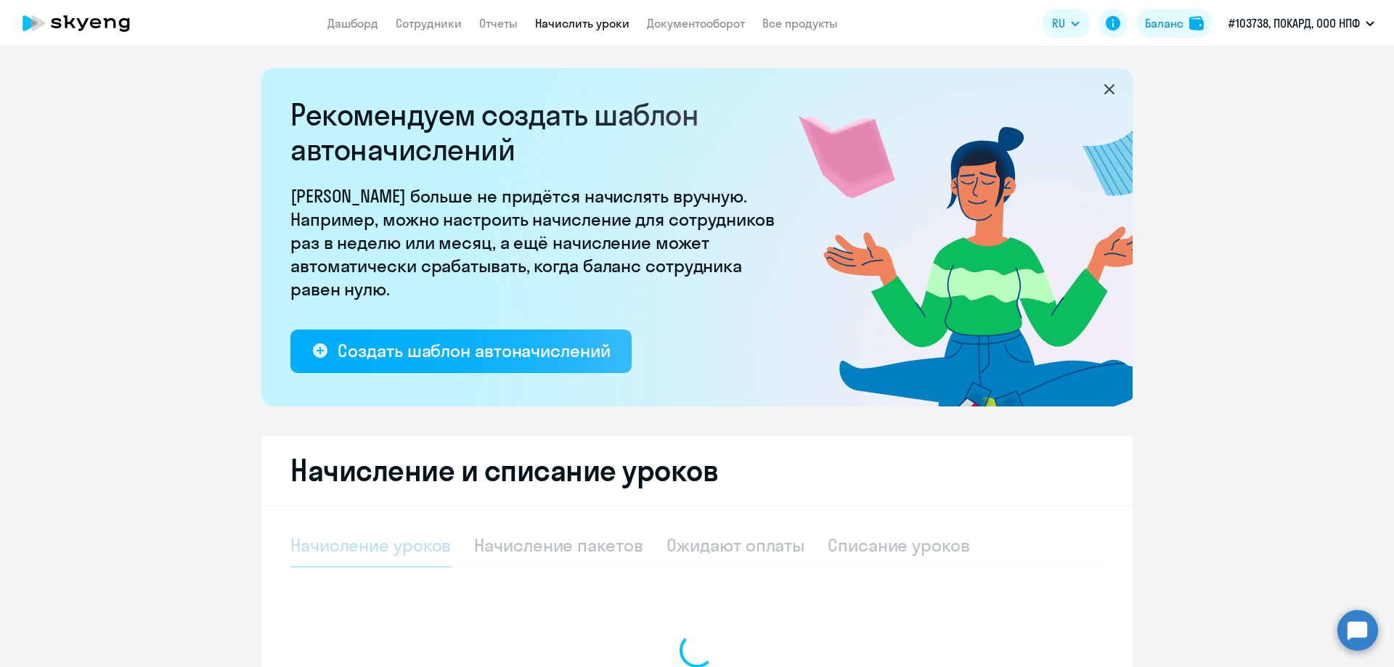
select select "10"
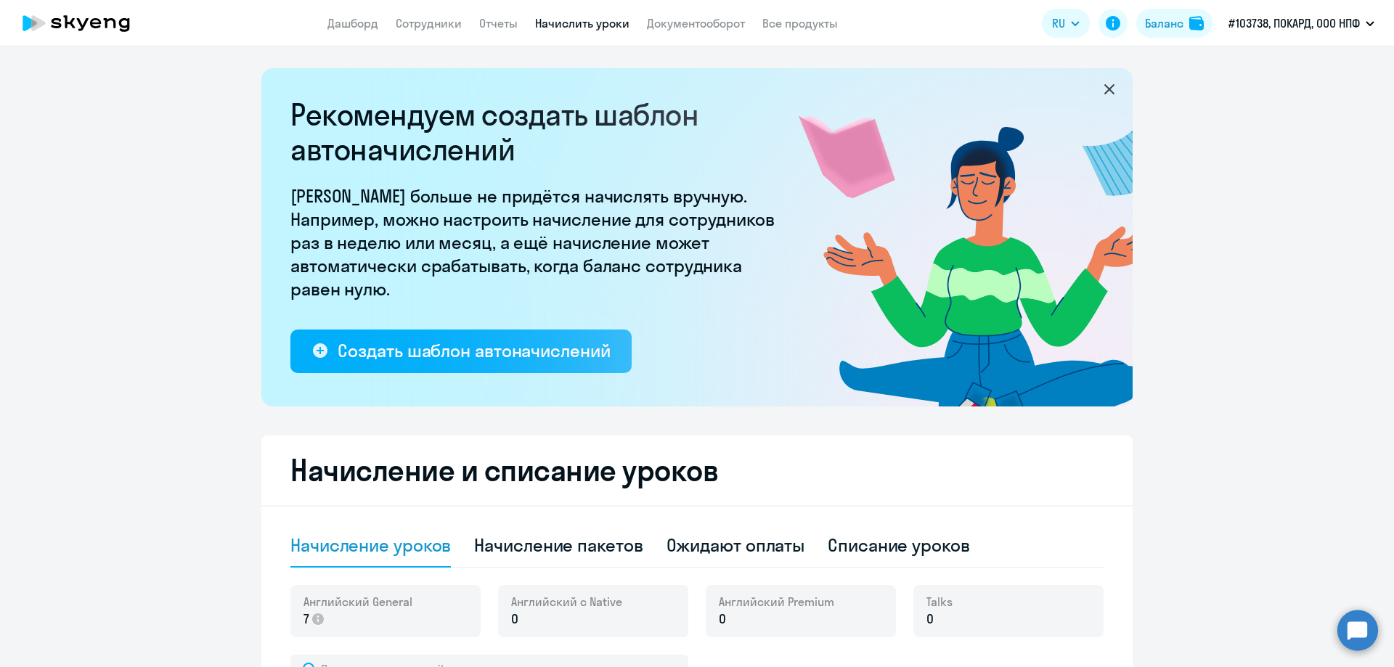
scroll to position [436, 0]
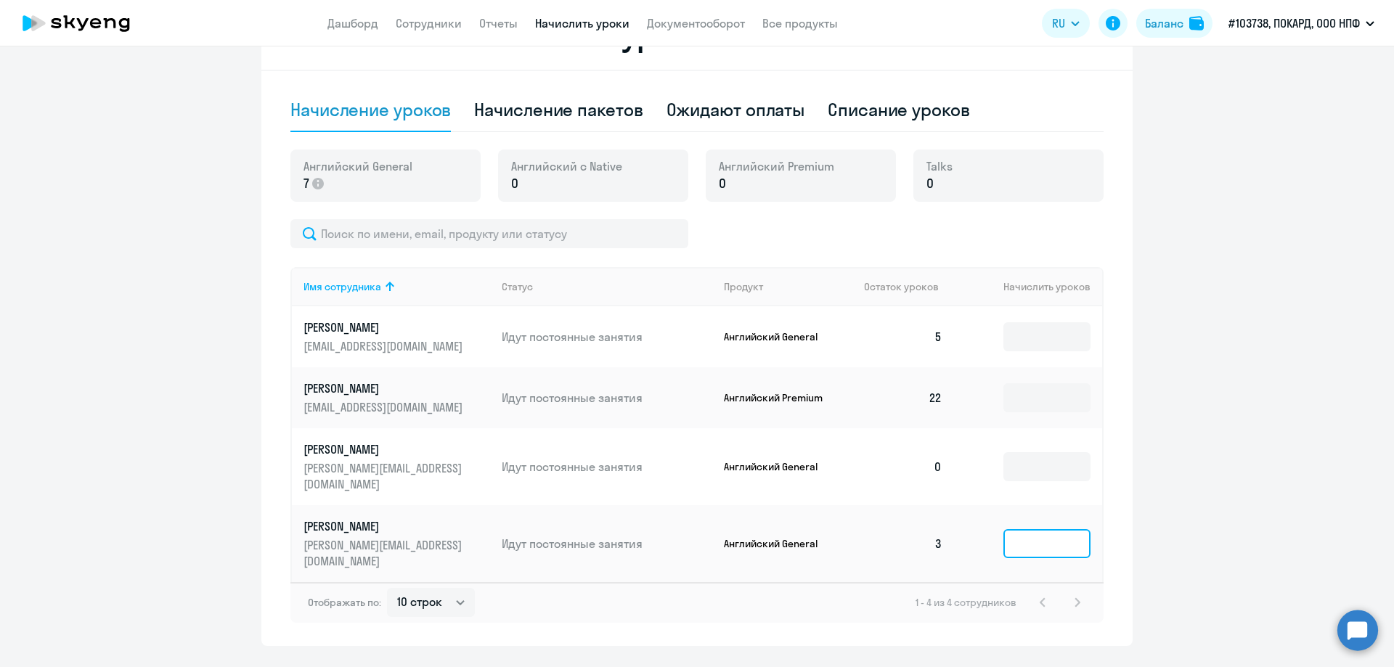
click at [1014, 529] on input at bounding box center [1046, 543] width 87 height 29
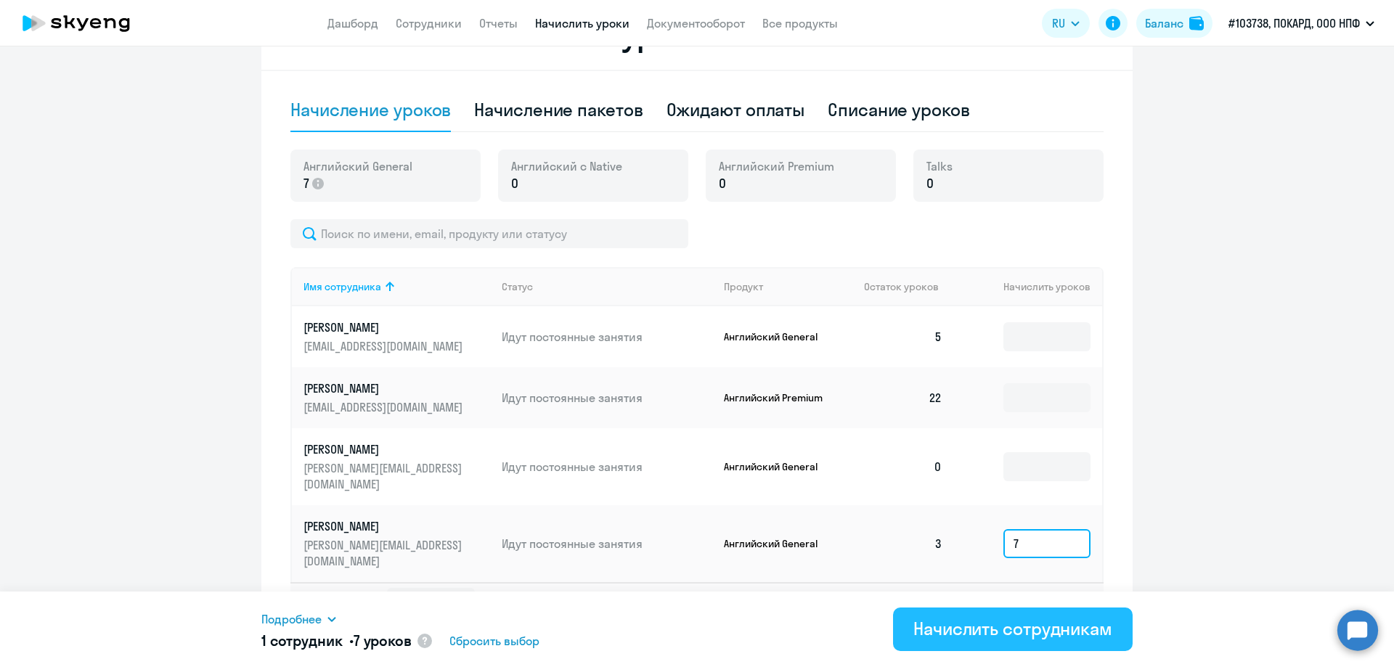
type input "7"
click at [1026, 635] on div "Начислить сотрудникам" at bounding box center [1012, 628] width 199 height 23
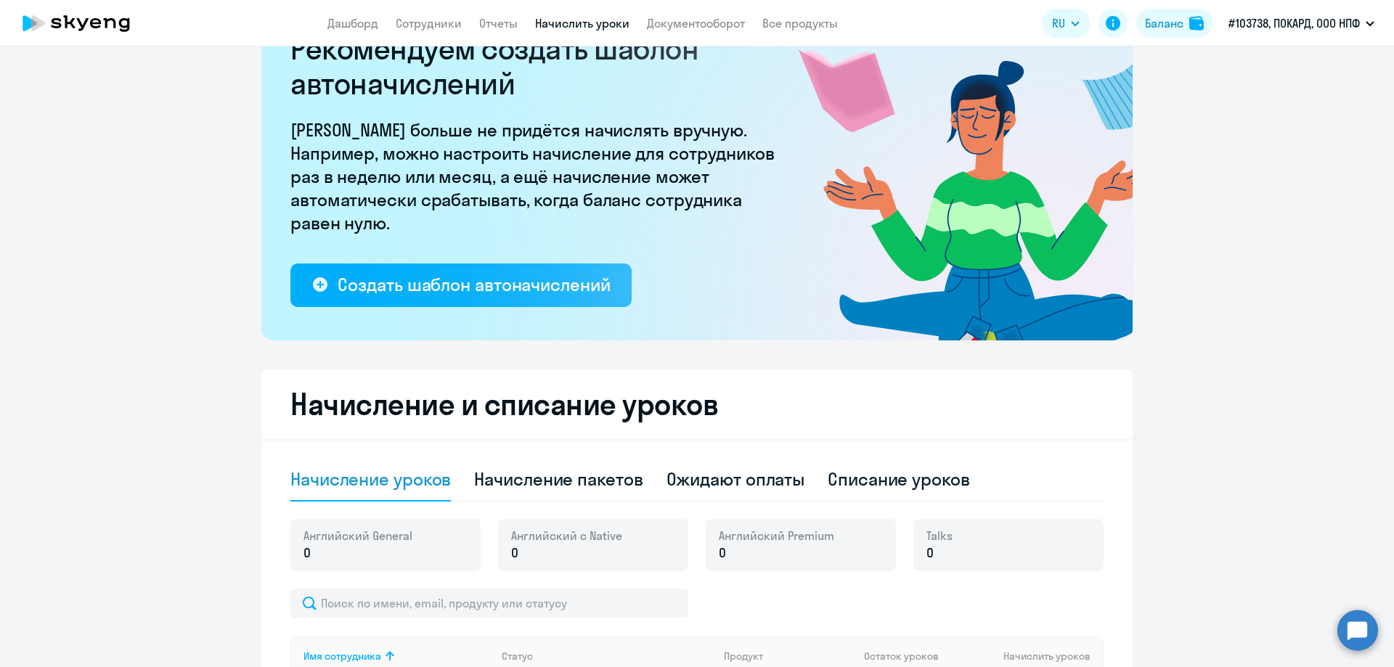
scroll to position [0, 0]
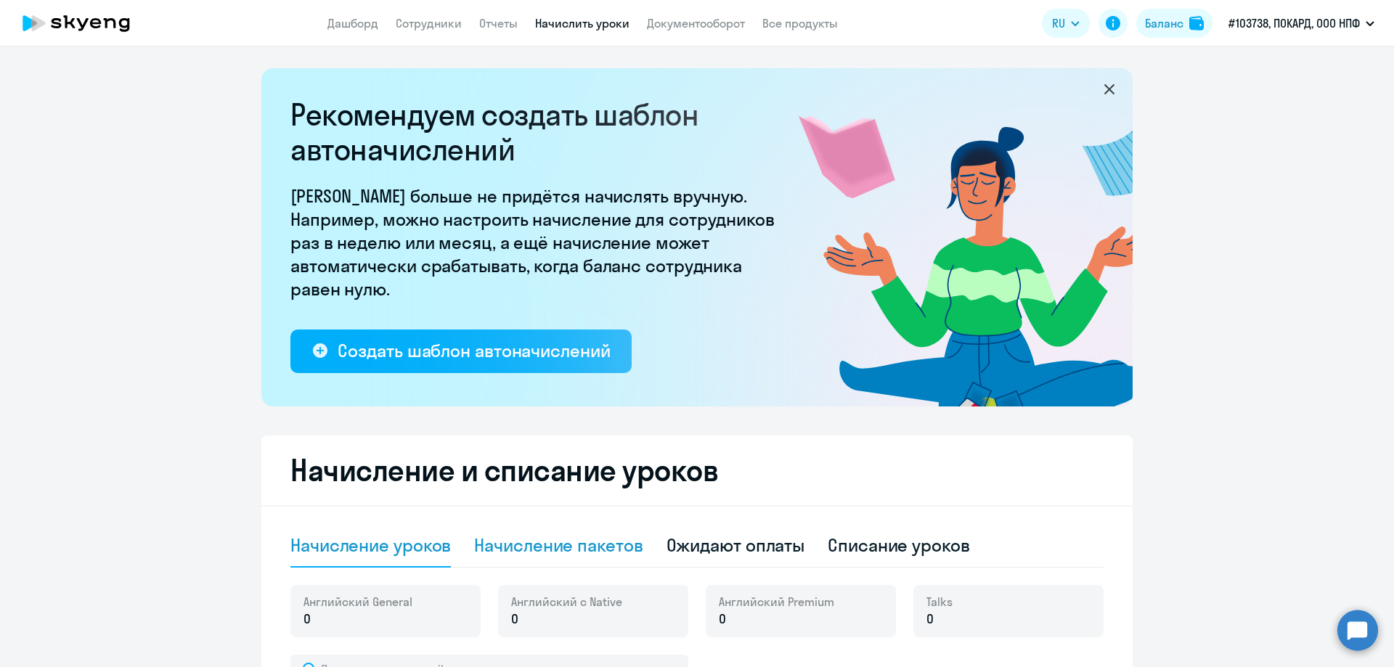
click at [595, 548] on div "Начисление пакетов" at bounding box center [558, 545] width 168 height 23
select select "10"
